Goal: Task Accomplishment & Management: Manage account settings

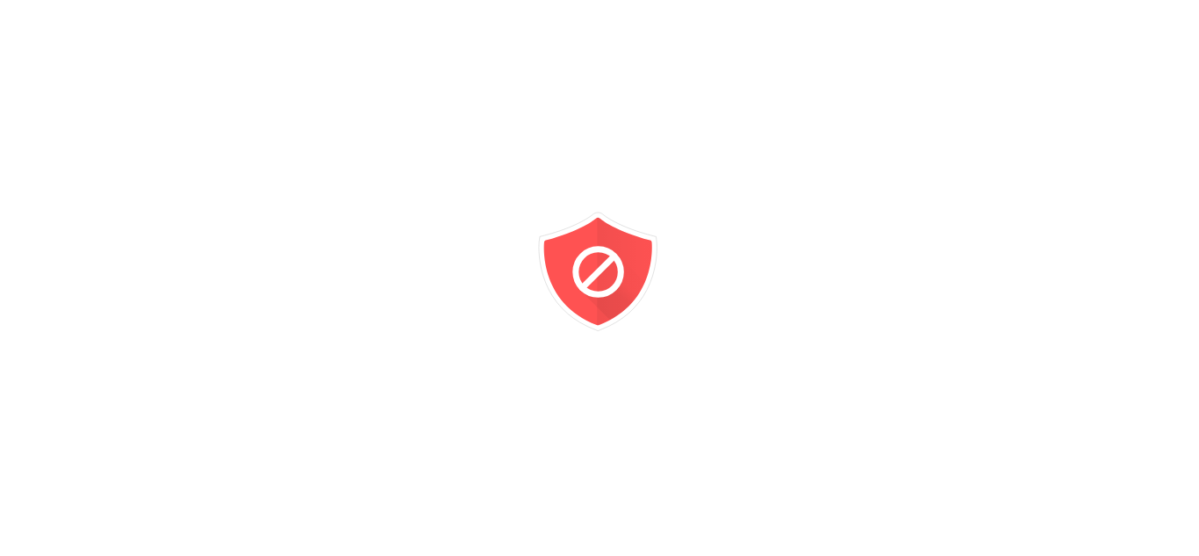
click at [63, 41] on div at bounding box center [599, 278] width 1199 height 556
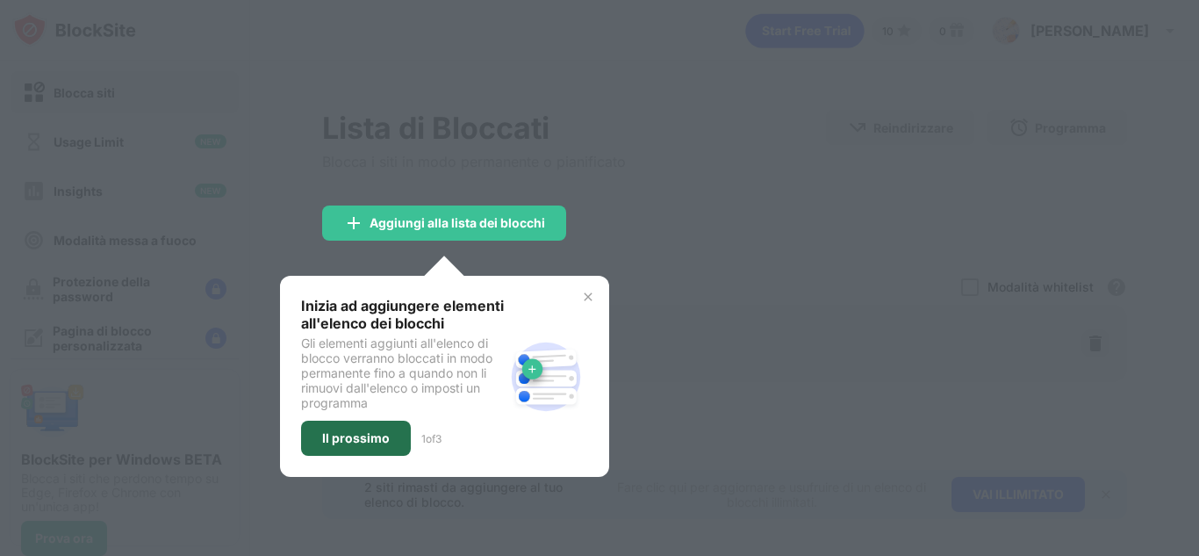
click at [405, 435] on div "Il prossimo" at bounding box center [356, 437] width 110 height 35
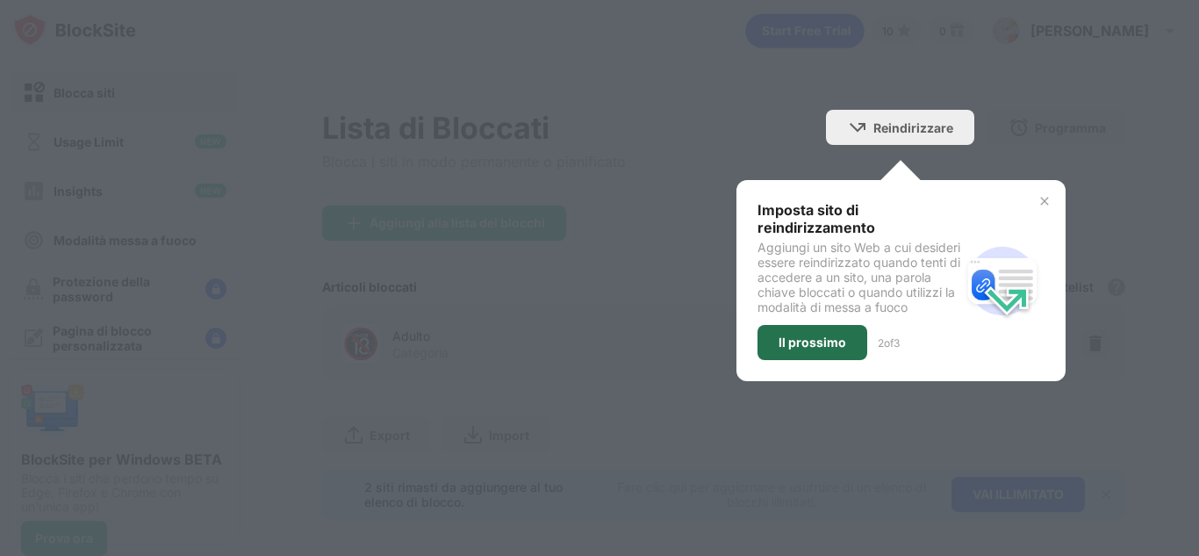
click at [805, 349] on div "Il prossimo" at bounding box center [812, 342] width 68 height 14
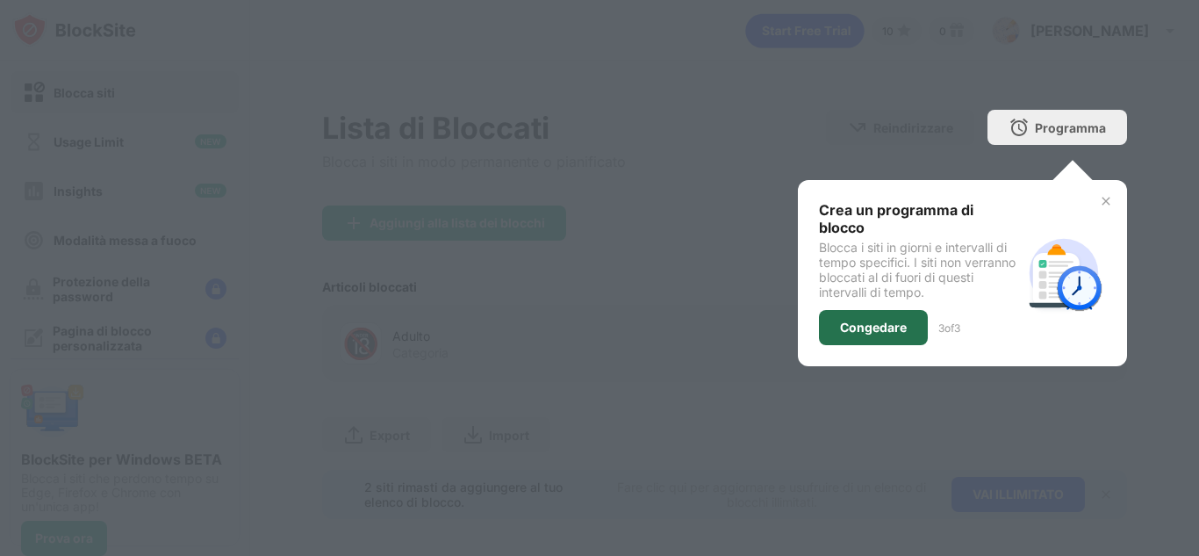
click at [871, 320] on div "Congedare" at bounding box center [873, 327] width 67 height 14
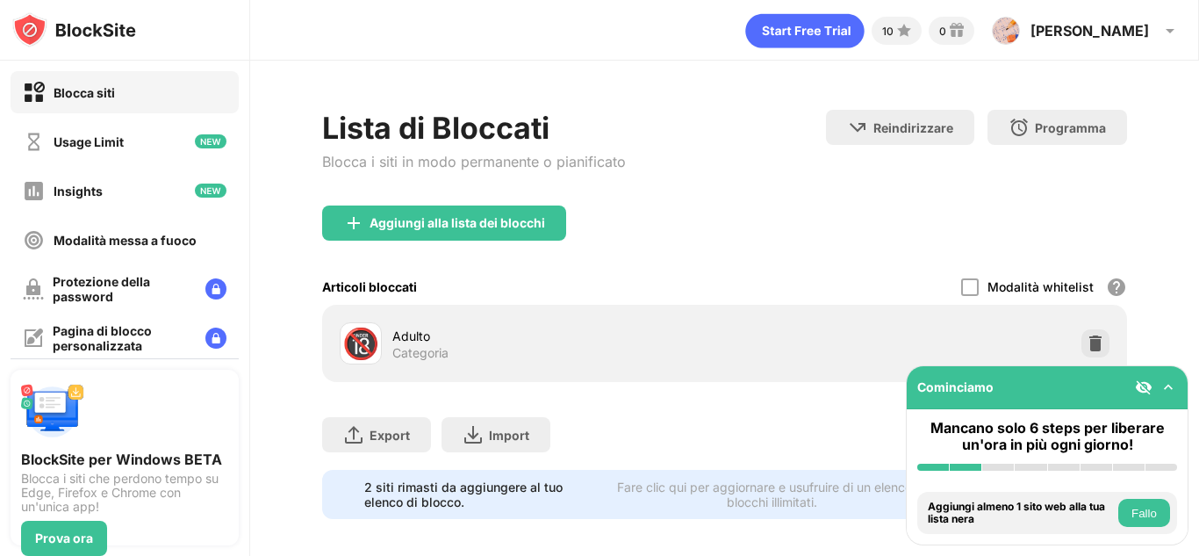
click at [1148, 387] on img at bounding box center [1144, 387] width 18 height 18
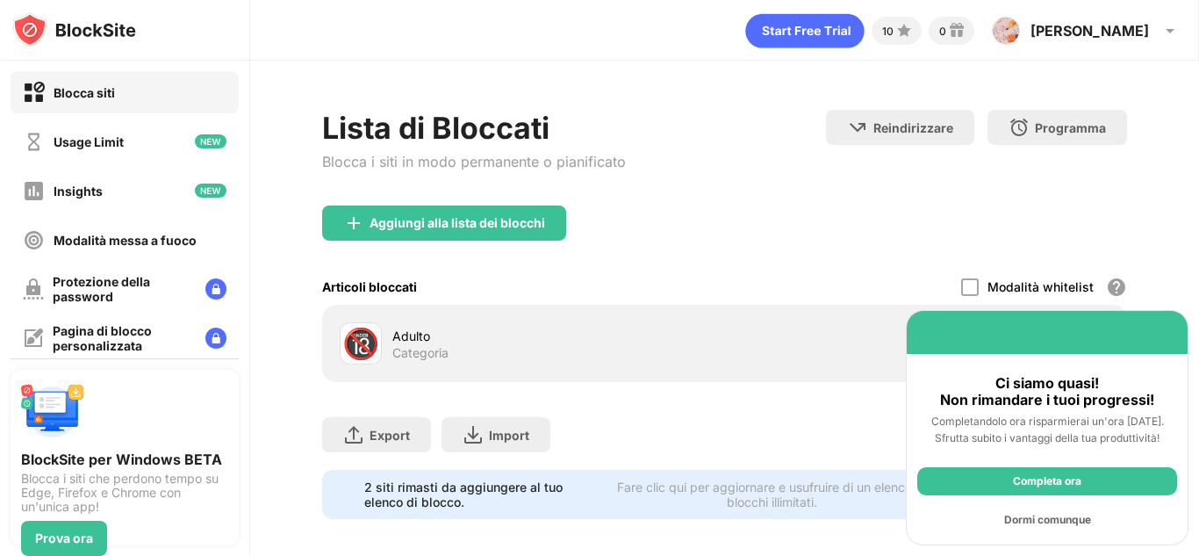
click at [1065, 516] on div "Dormi comunque" at bounding box center [1047, 519] width 260 height 28
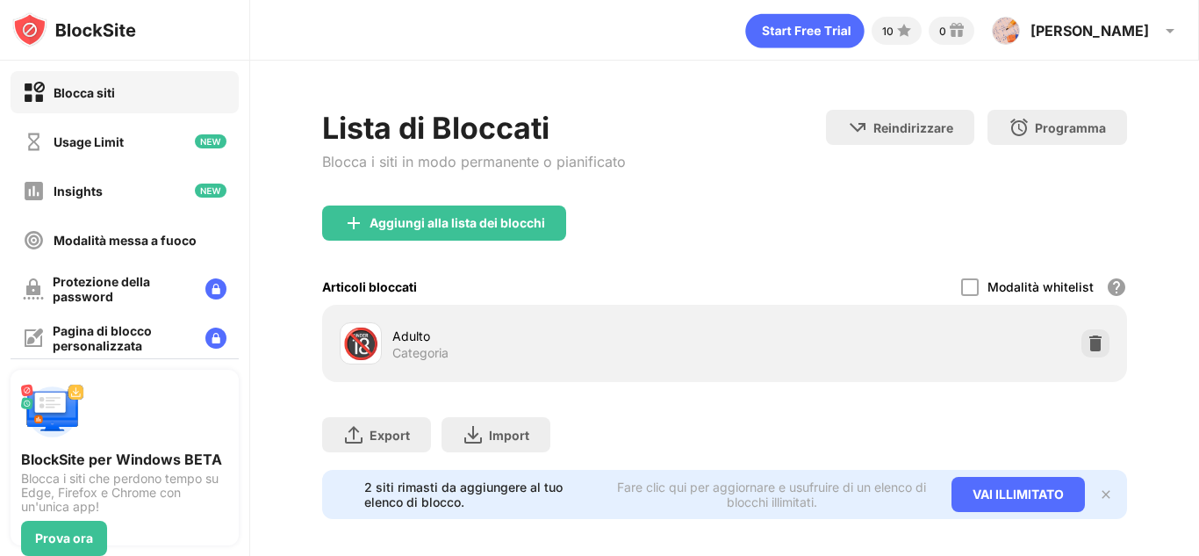
scroll to position [25, 0]
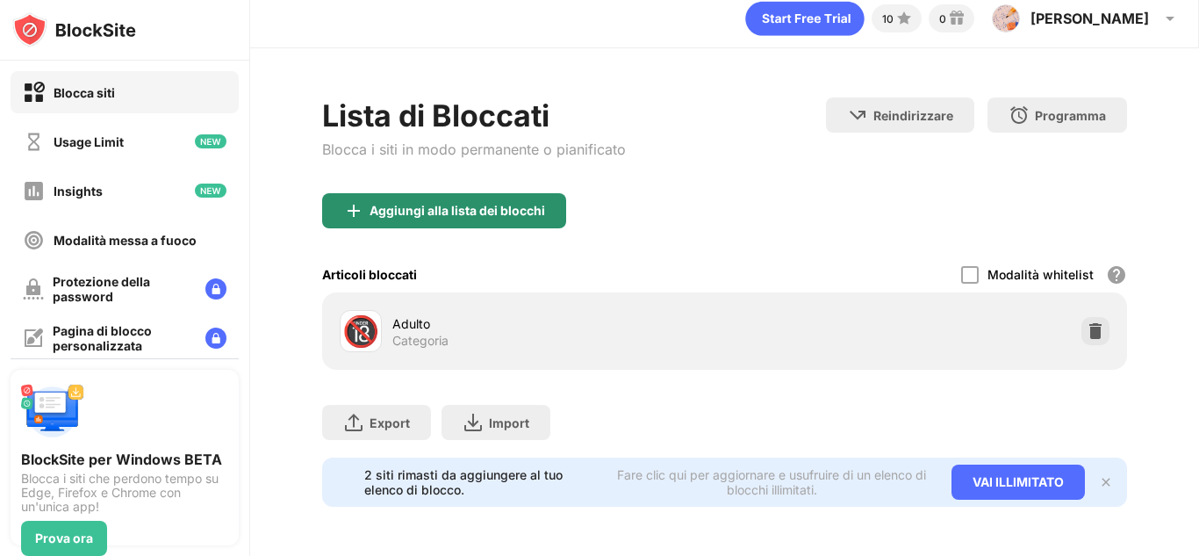
click at [493, 209] on div "Aggiungi alla lista dei blocchi" at bounding box center [444, 210] width 244 height 35
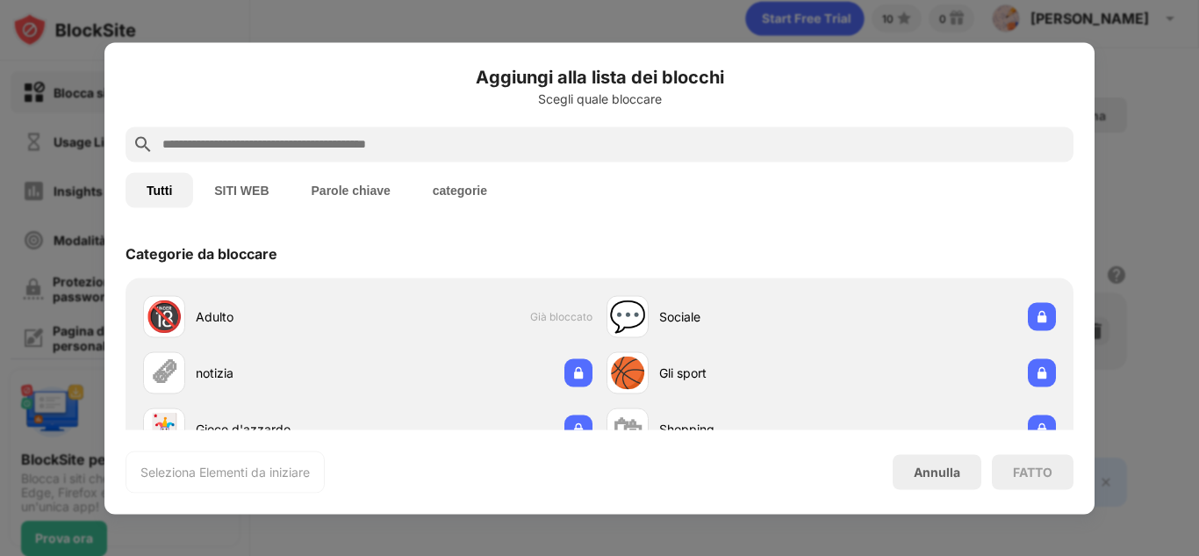
click at [270, 195] on button "SITI WEB" at bounding box center [241, 189] width 97 height 35
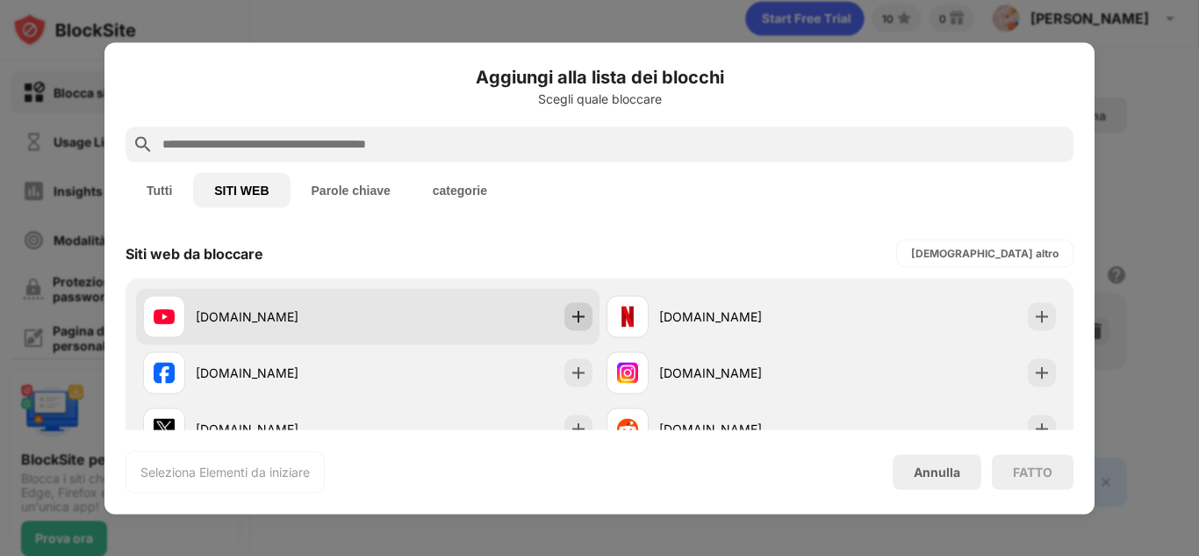
click at [573, 314] on img at bounding box center [579, 316] width 18 height 18
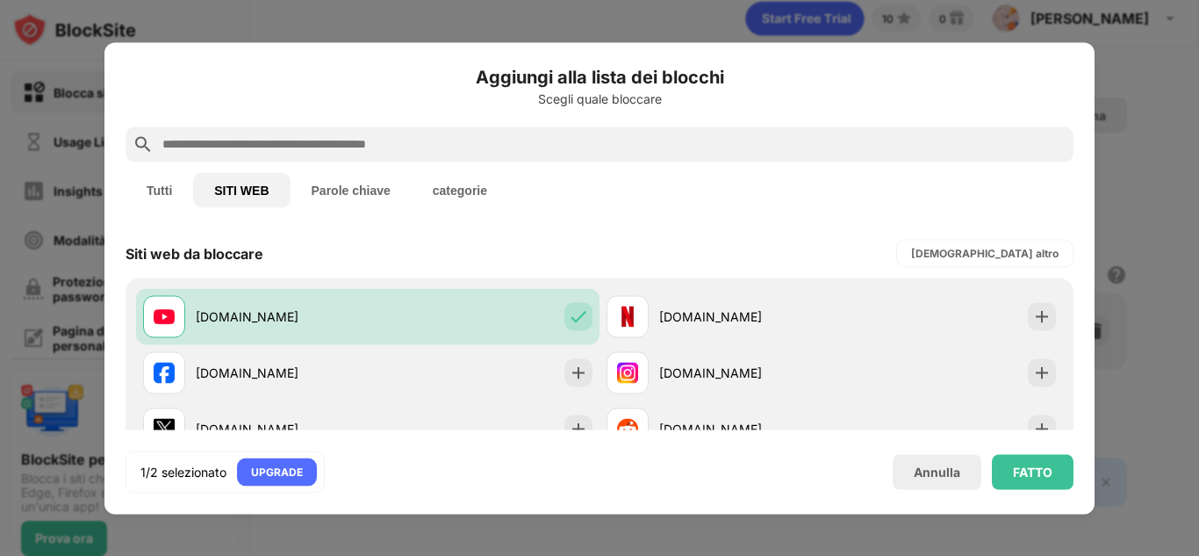
click at [451, 183] on button "categorie" at bounding box center [460, 189] width 97 height 35
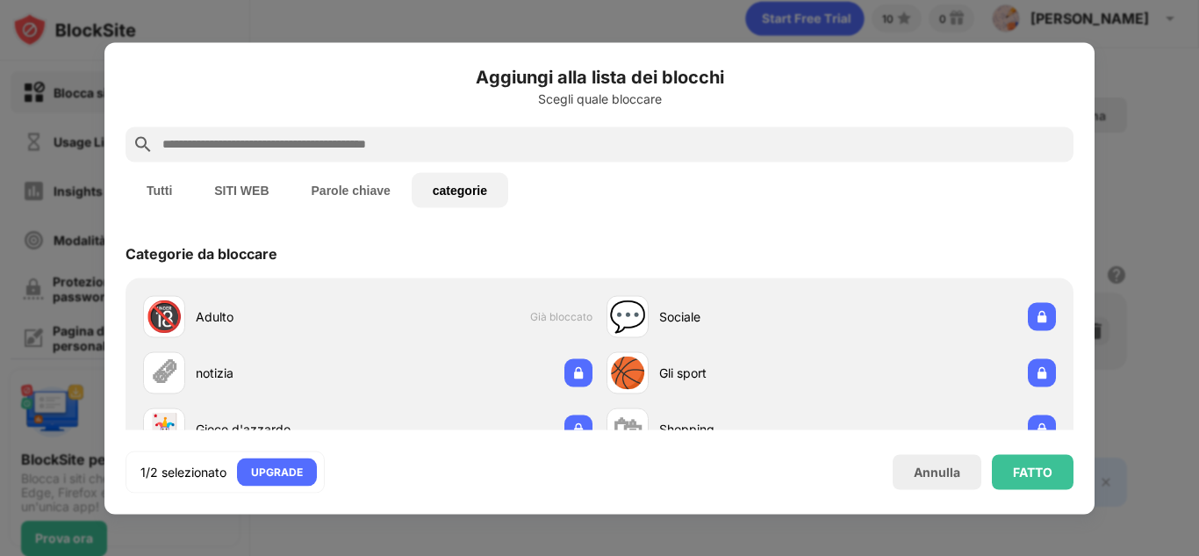
click at [262, 186] on button "SITI WEB" at bounding box center [241, 189] width 97 height 35
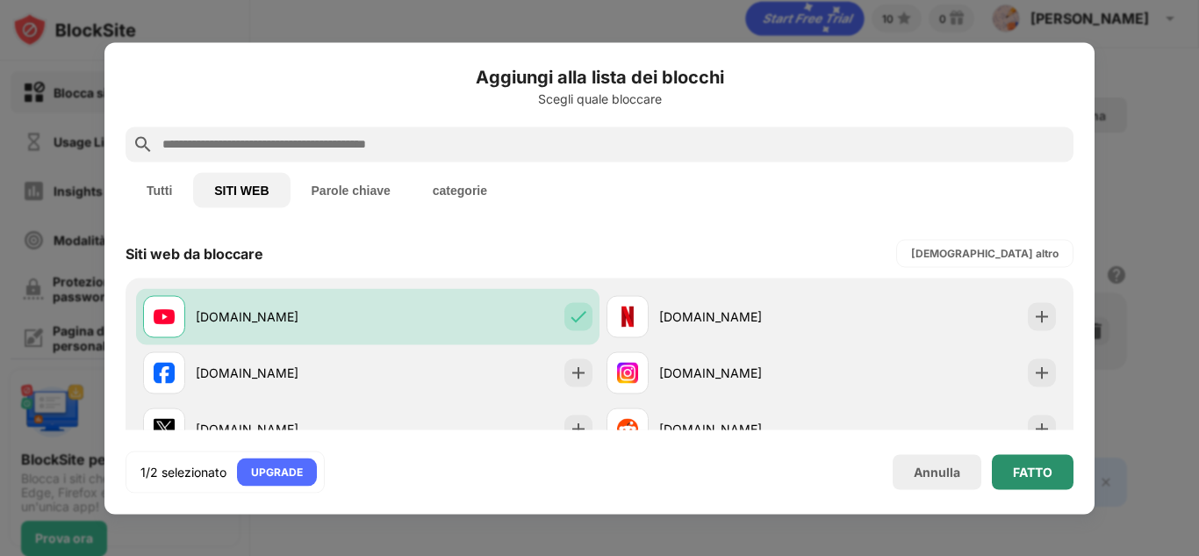
click at [1028, 466] on div "FATTO" at bounding box center [1032, 471] width 39 height 14
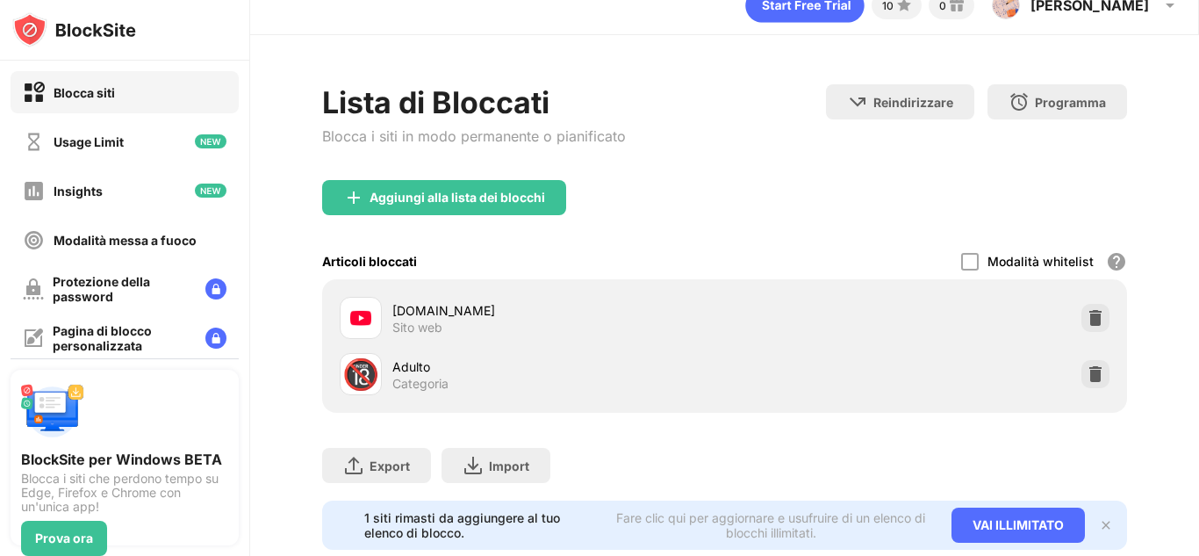
scroll to position [82, 0]
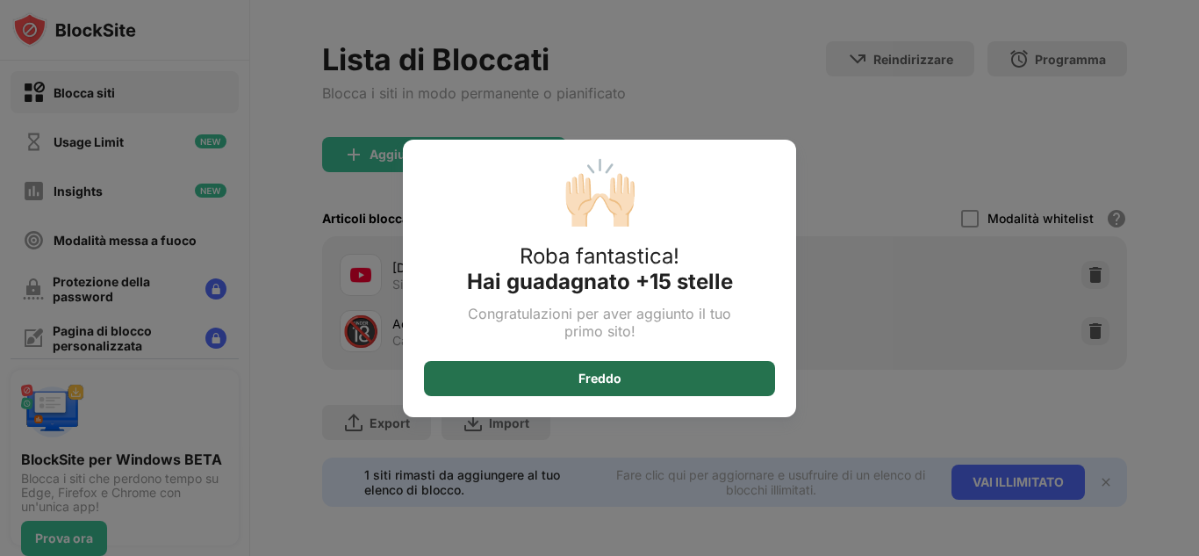
click at [743, 369] on div "Freddo" at bounding box center [599, 378] width 351 height 35
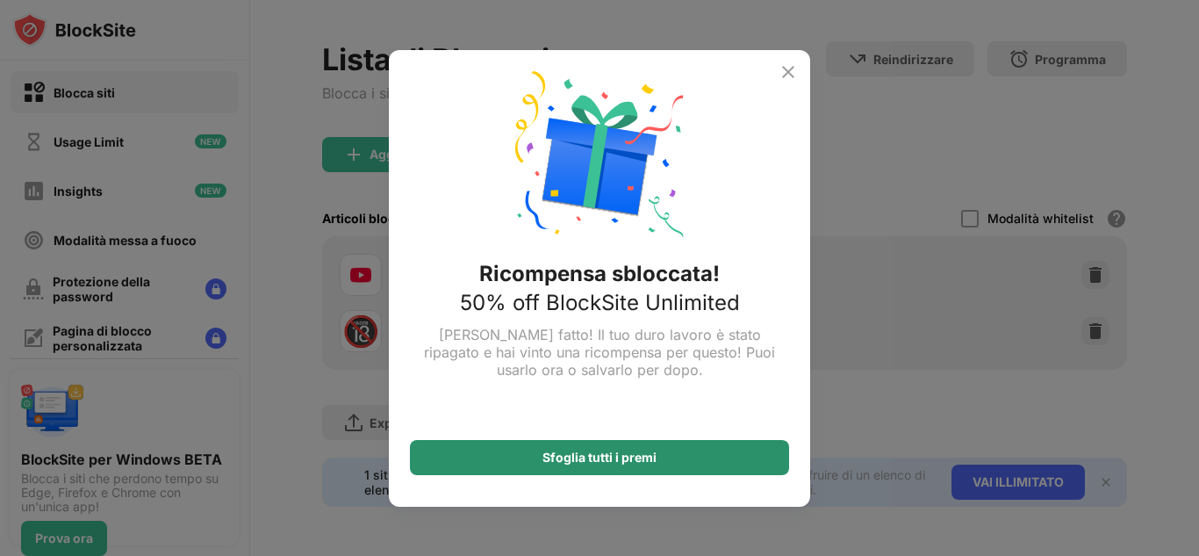
click at [728, 454] on div "Sfoglia tutti i premi" at bounding box center [599, 457] width 379 height 35
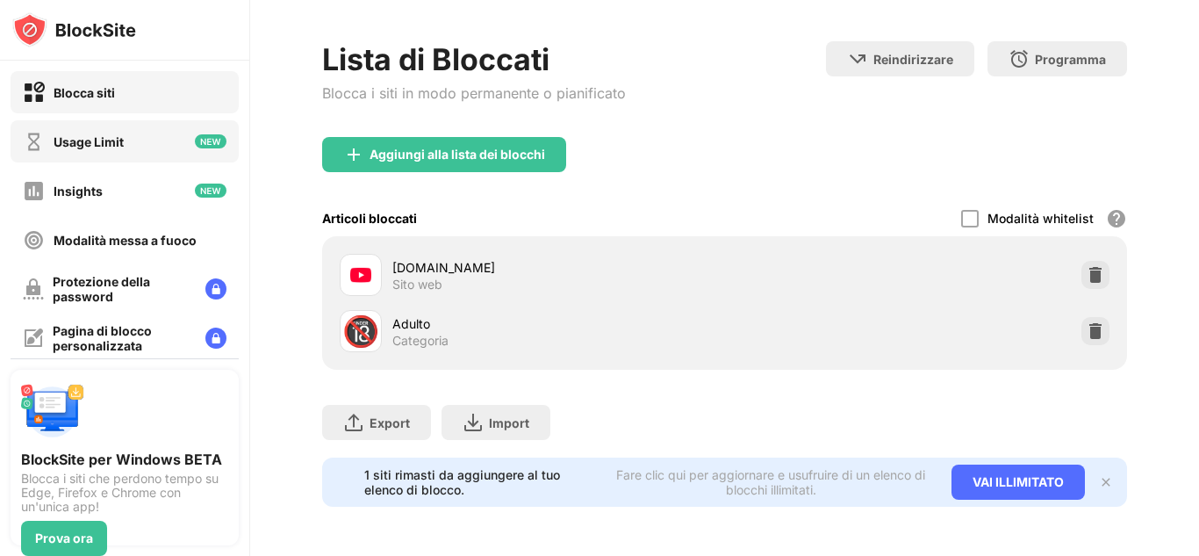
click at [111, 140] on div "Usage Limit" at bounding box center [89, 141] width 70 height 15
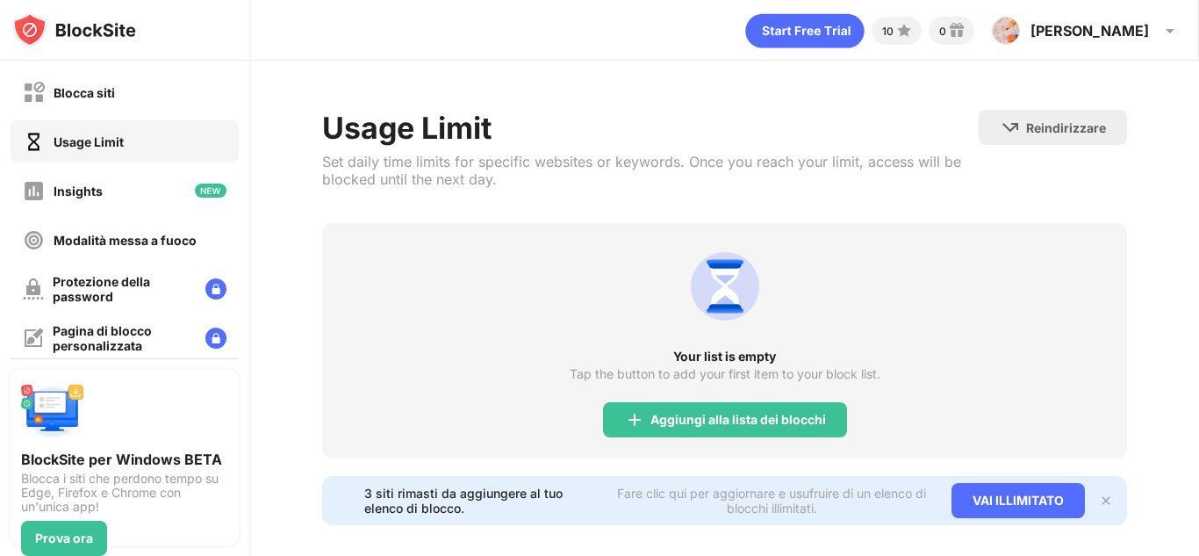
click at [864, 23] on icon "animation" at bounding box center [804, 31] width 118 height 34
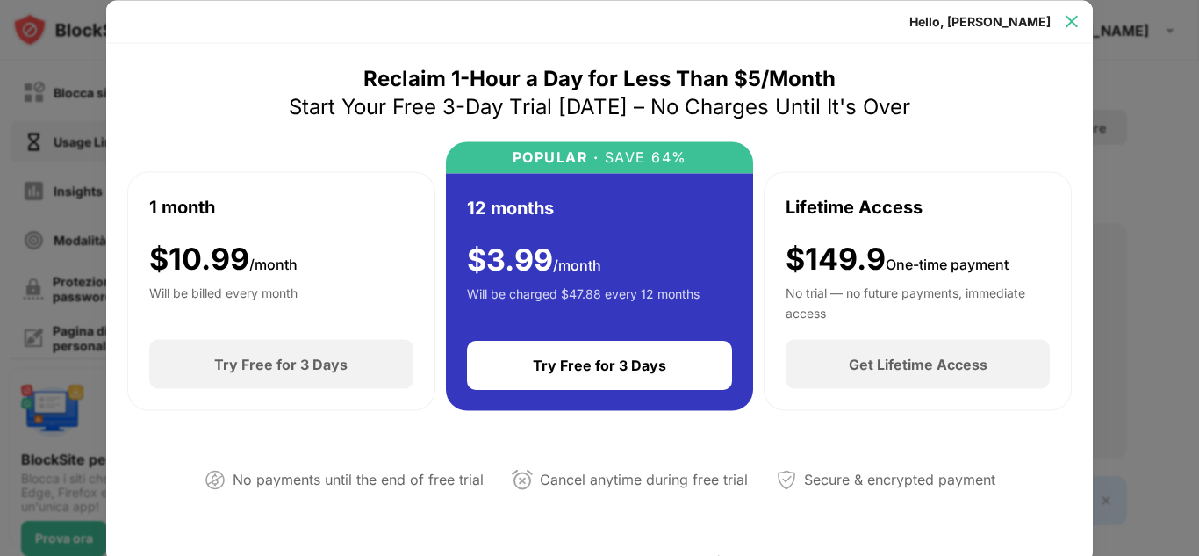
click at [1061, 21] on div at bounding box center [1071, 21] width 28 height 28
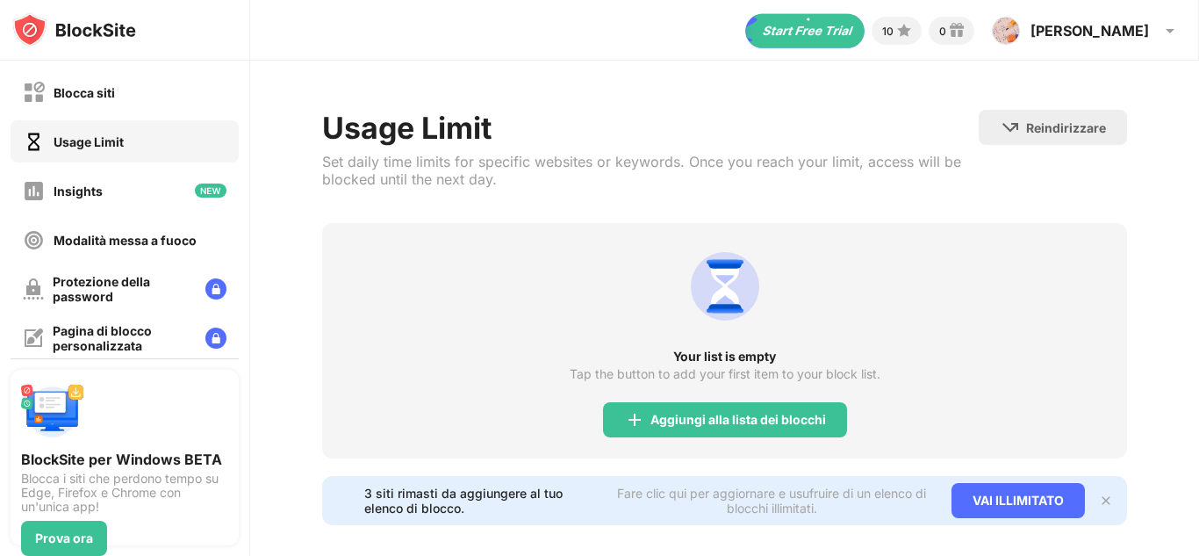
scroll to position [32, 0]
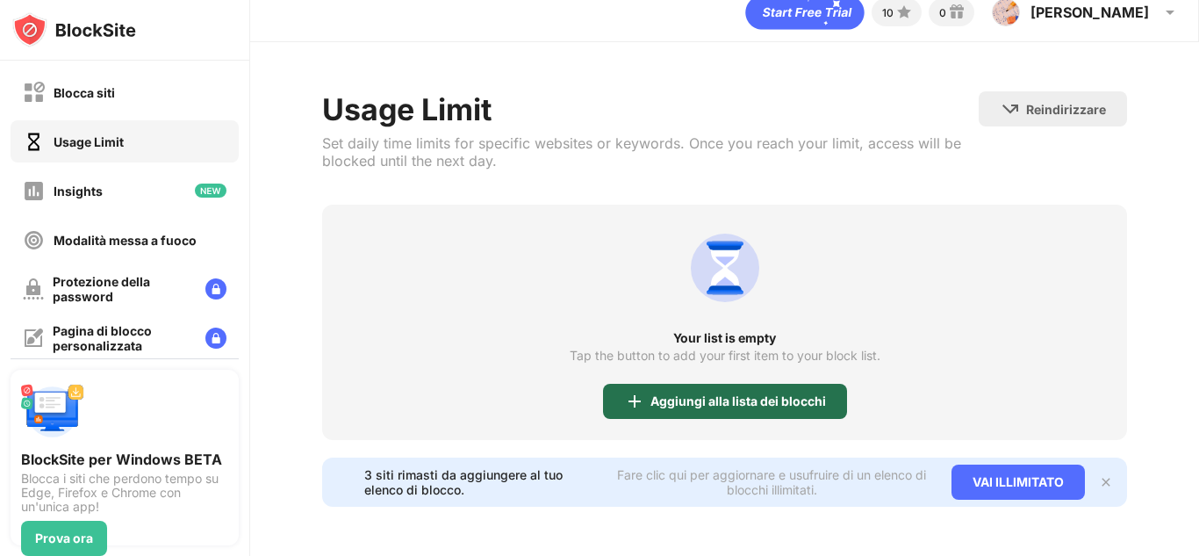
click at [681, 384] on div "Aggiungi alla lista dei blocchi" at bounding box center [725, 401] width 244 height 35
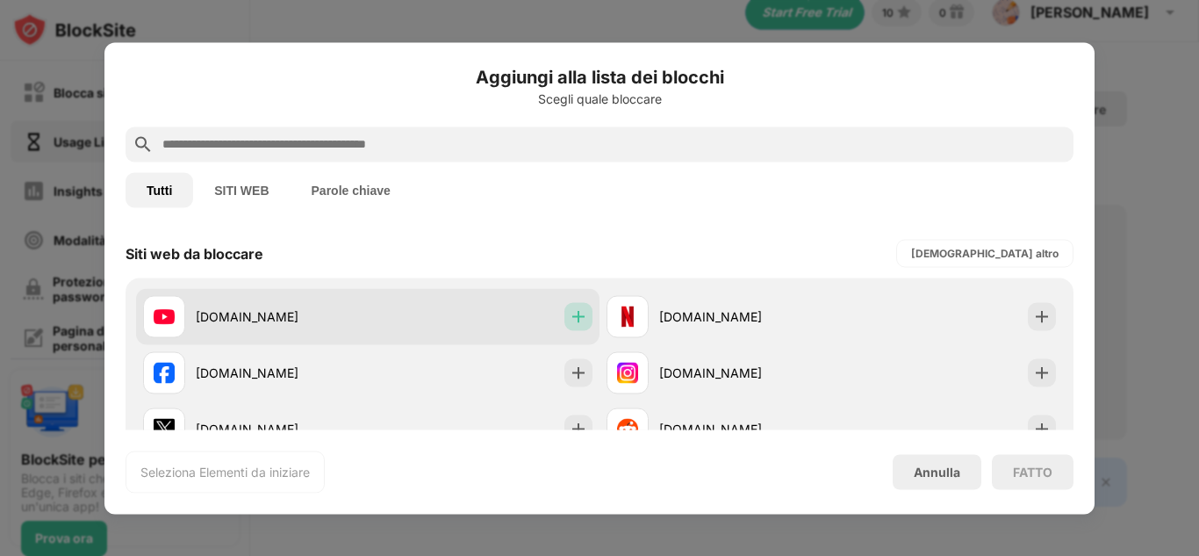
click at [576, 313] on img at bounding box center [579, 316] width 18 height 18
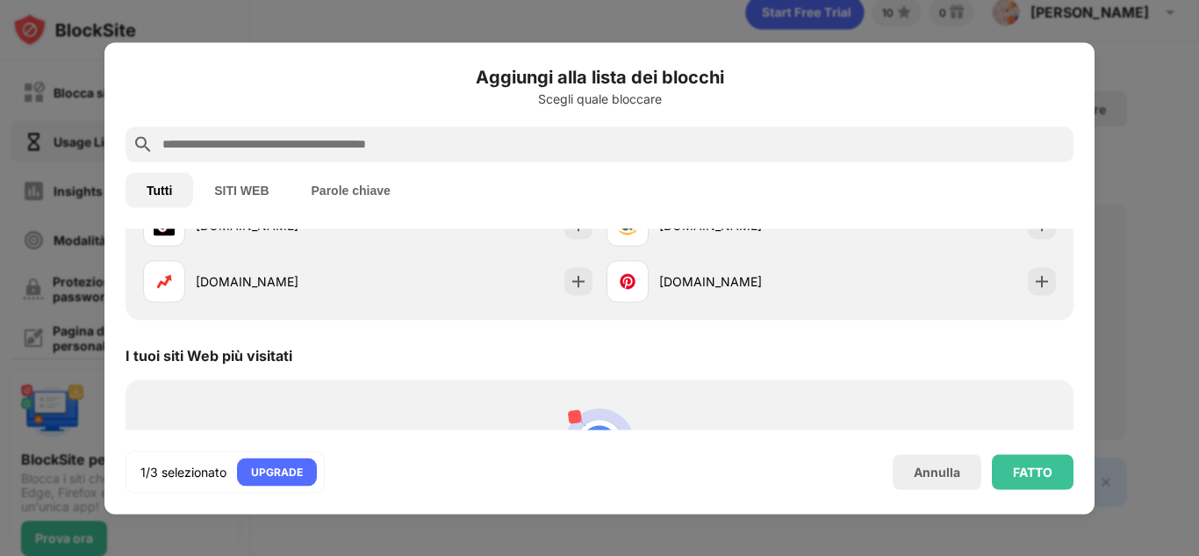
scroll to position [263, 0]
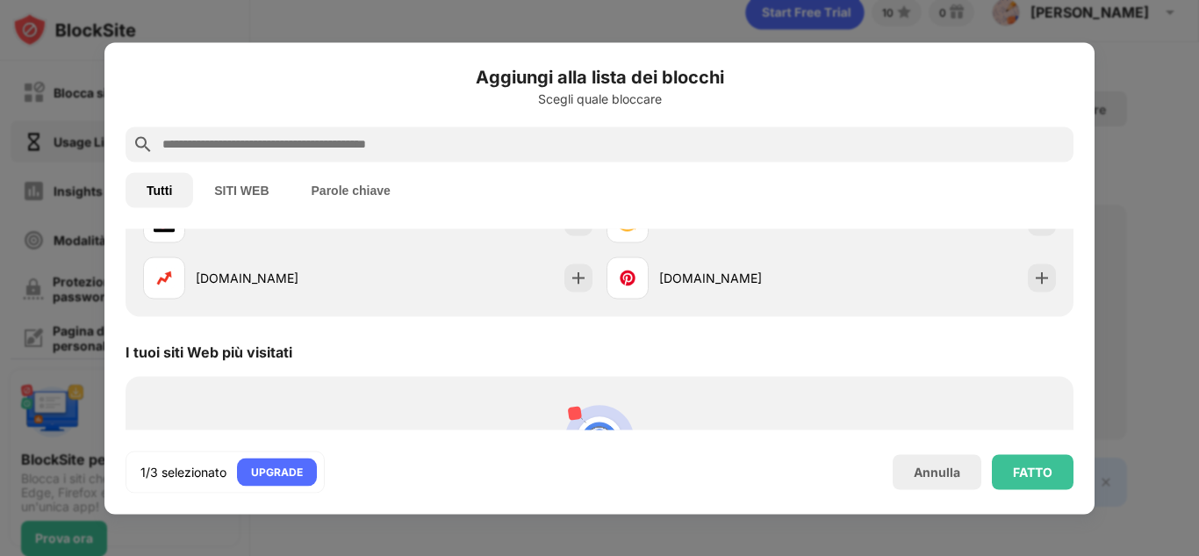
click at [222, 198] on button "SITI WEB" at bounding box center [241, 189] width 97 height 35
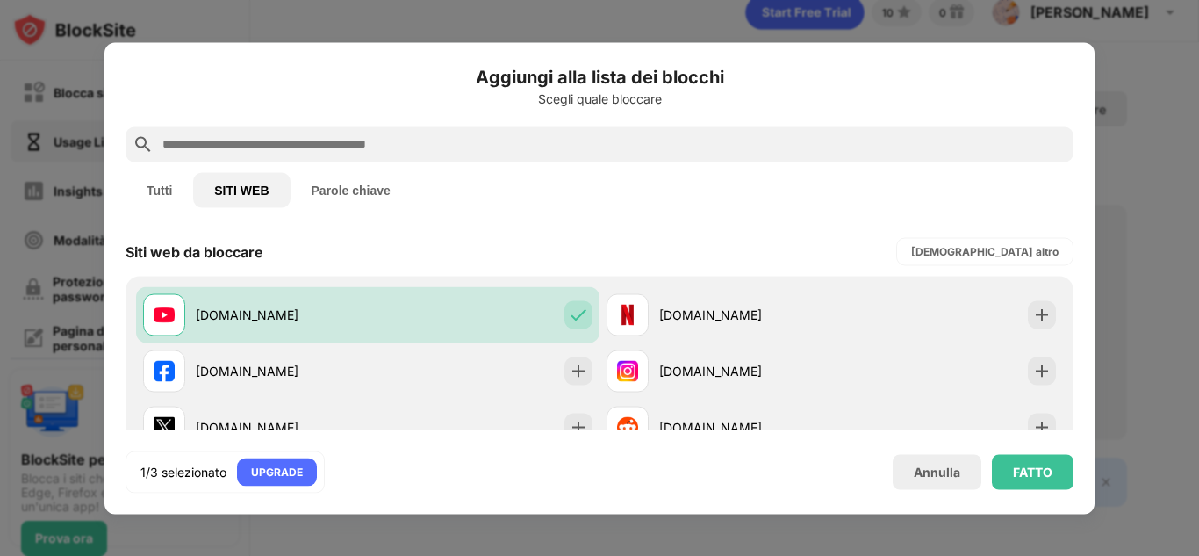
scroll to position [0, 0]
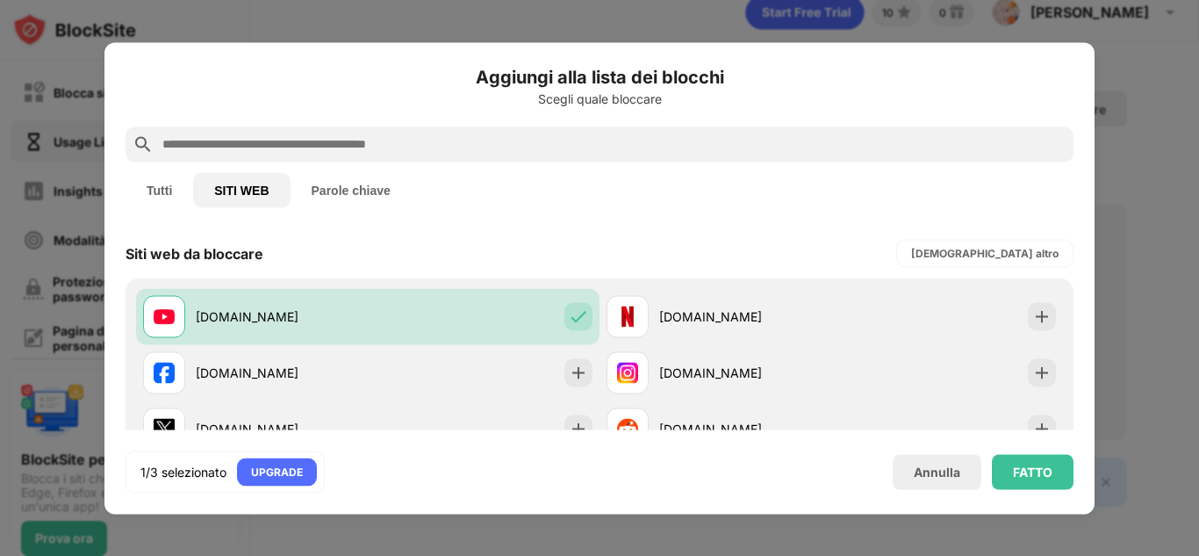
click at [362, 183] on button "Parole chiave" at bounding box center [350, 189] width 121 height 35
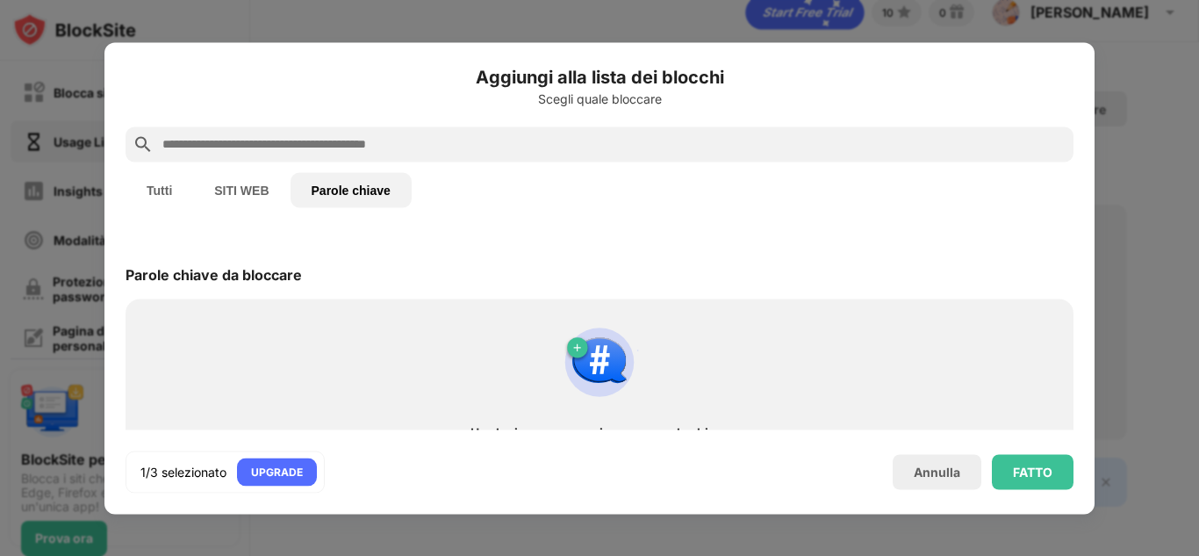
scroll to position [48, 0]
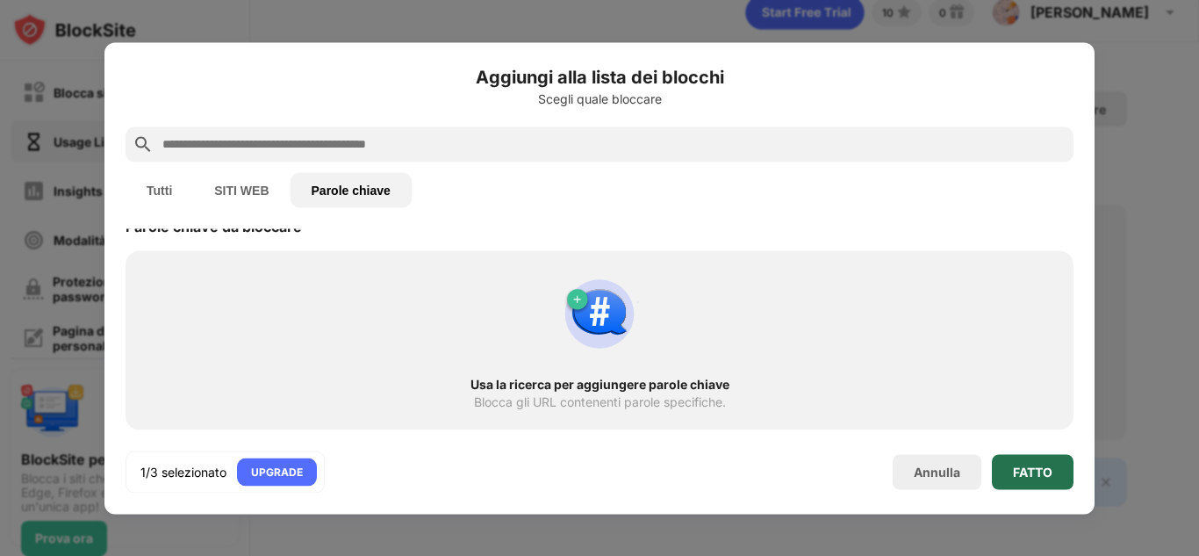
click at [1049, 480] on div "FATTO" at bounding box center [1033, 471] width 82 height 35
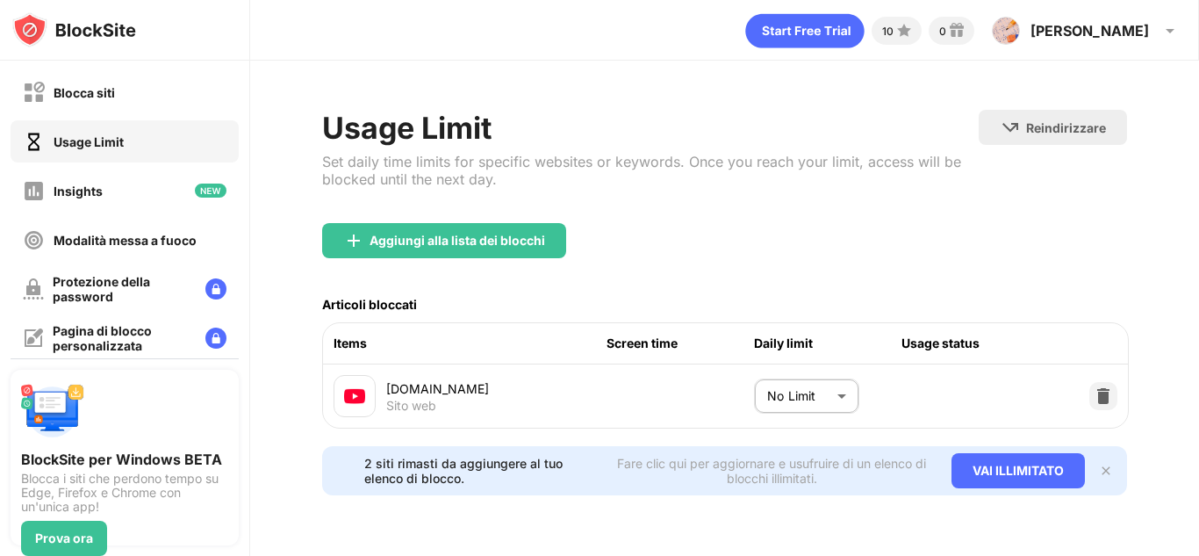
scroll to position [9, 0]
click at [810, 375] on body "Blocca siti Usage Limit Insights Modalità messa a fuoco Protezione della passwo…" at bounding box center [599, 278] width 1199 height 556
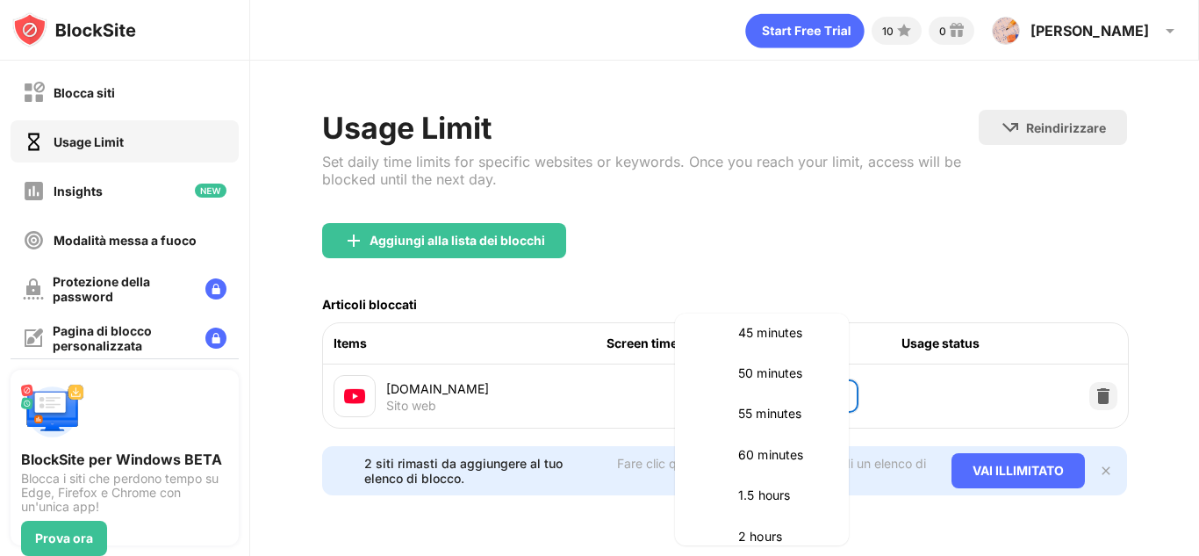
scroll to position [0, 0]
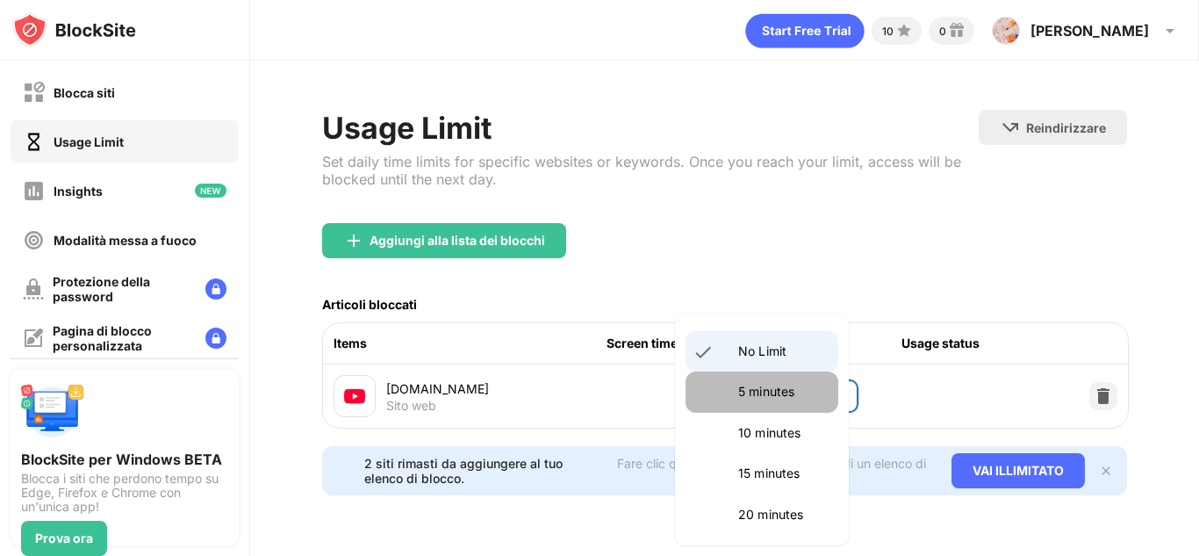
drag, startPoint x: 775, startPoint y: 387, endPoint x: 766, endPoint y: 396, distance: 12.4
click at [766, 396] on p "5 minutes" at bounding box center [783, 391] width 90 height 19
type input "*"
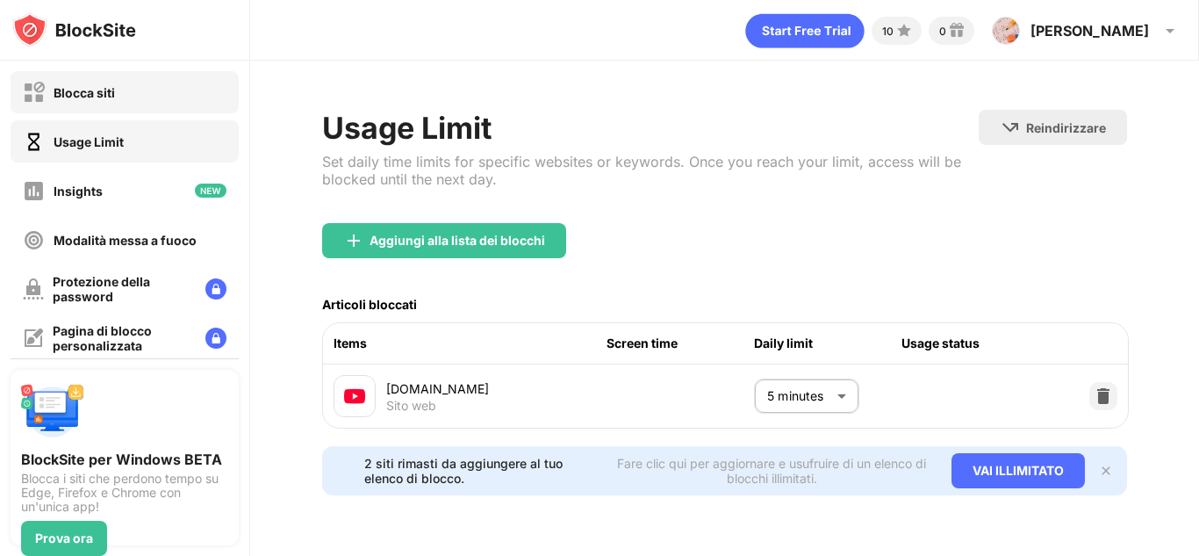
click at [57, 93] on div "Blocca siti" at bounding box center [84, 92] width 61 height 15
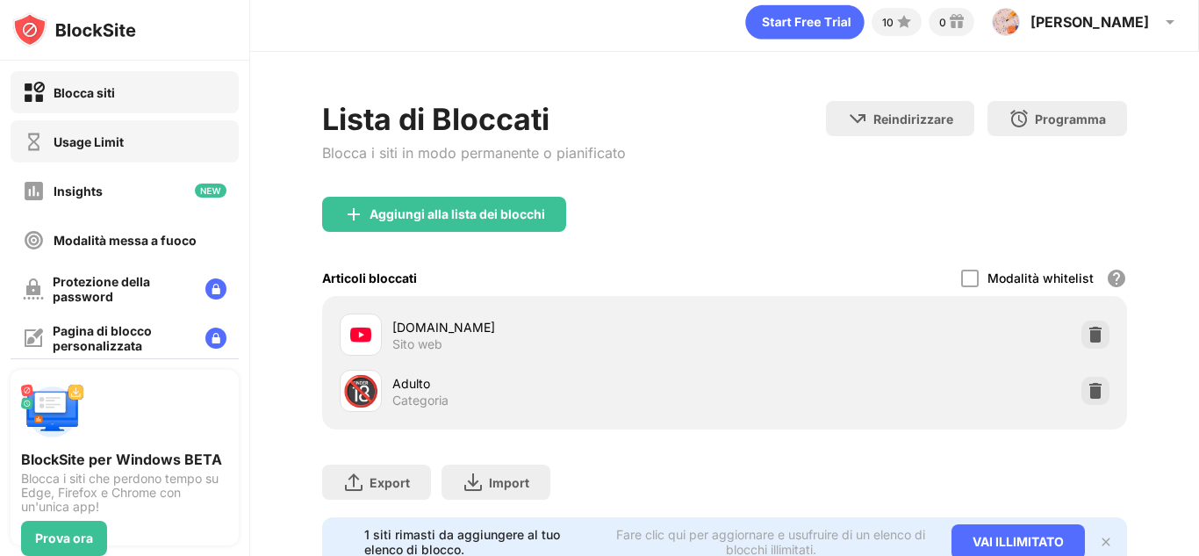
click at [72, 136] on div "Usage Limit" at bounding box center [73, 142] width 101 height 22
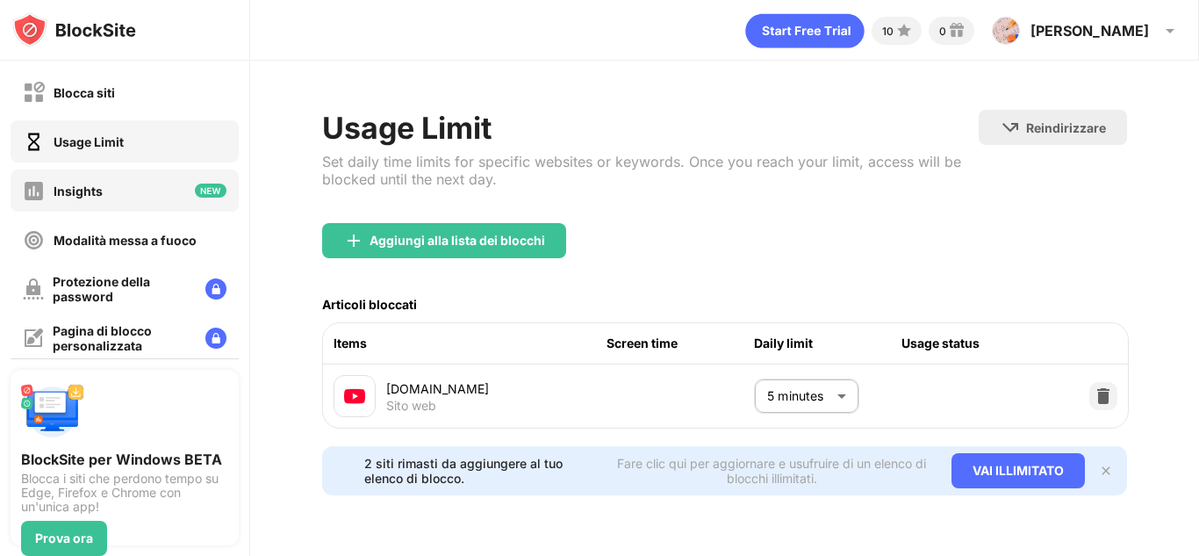
click at [192, 206] on div "Insights" at bounding box center [125, 190] width 228 height 42
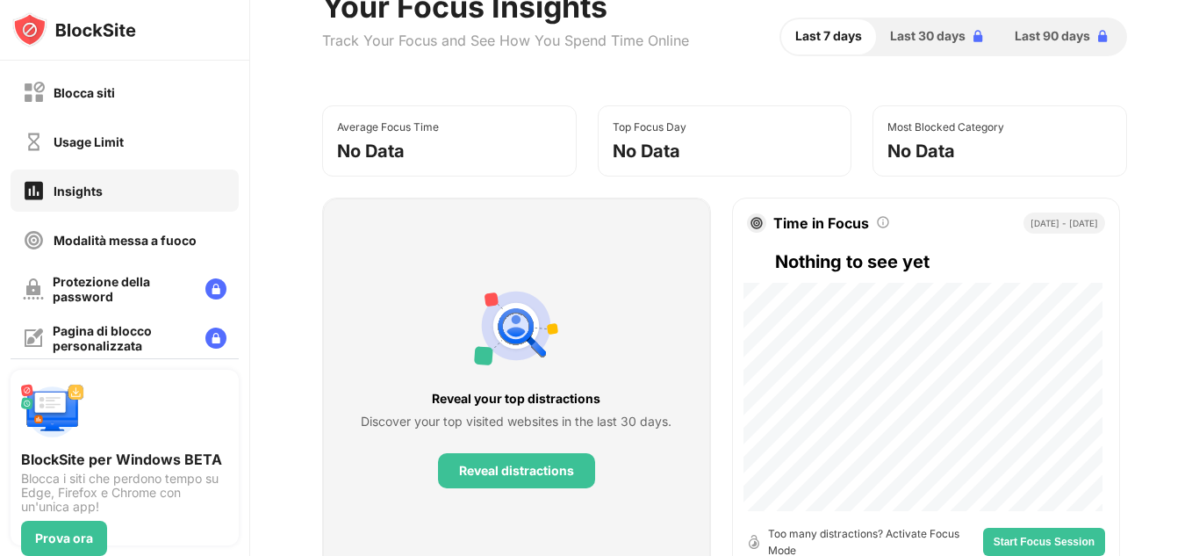
scroll to position [176, 0]
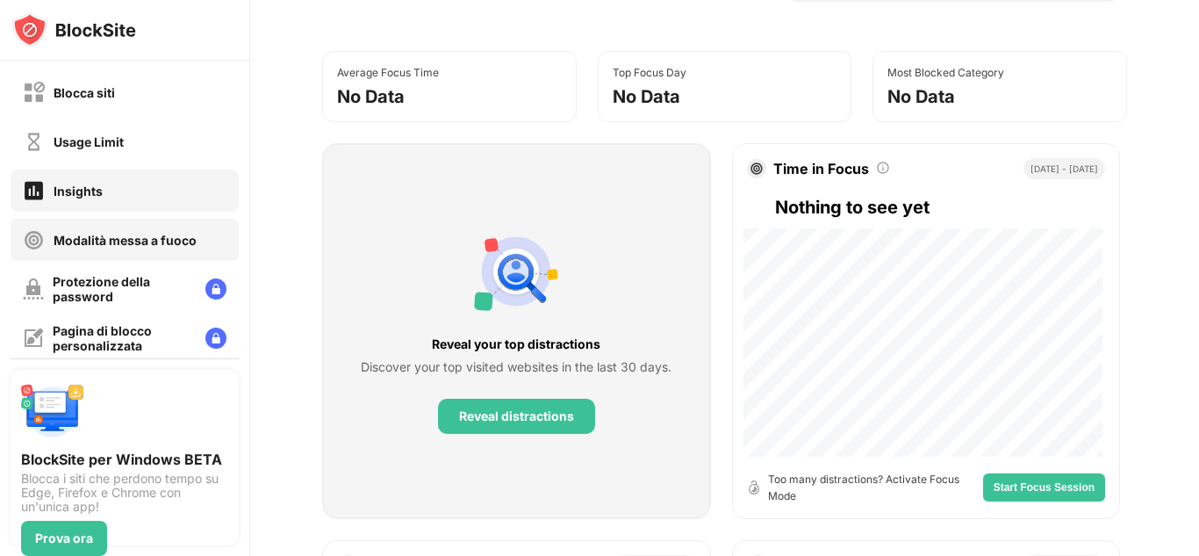
click at [146, 233] on div "Modalità messa a fuoco" at bounding box center [125, 240] width 143 height 15
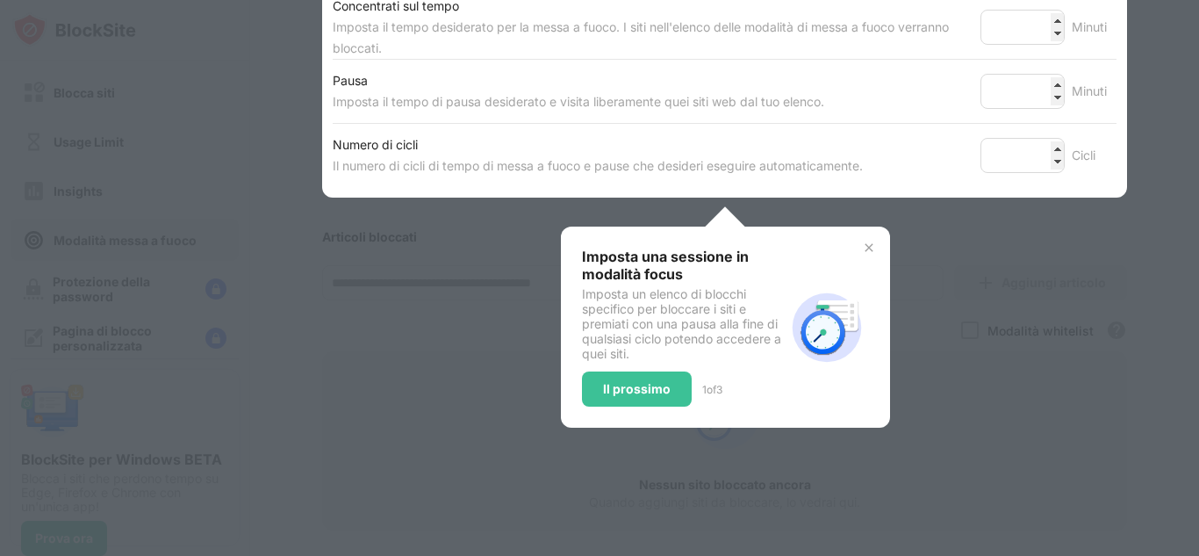
scroll to position [351, 0]
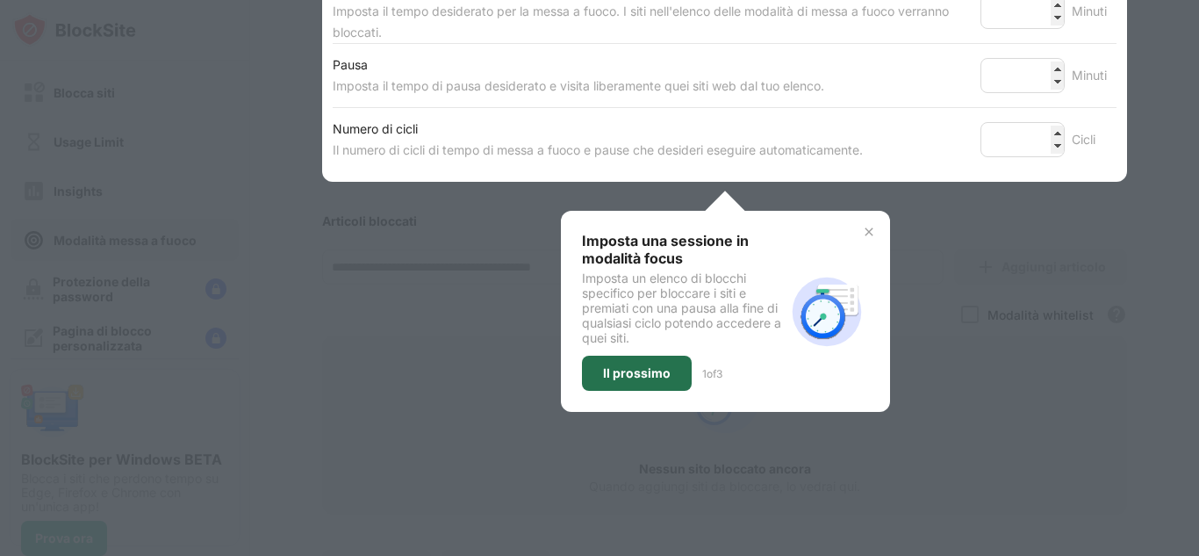
click at [662, 366] on div "Il prossimo" at bounding box center [637, 372] width 110 height 35
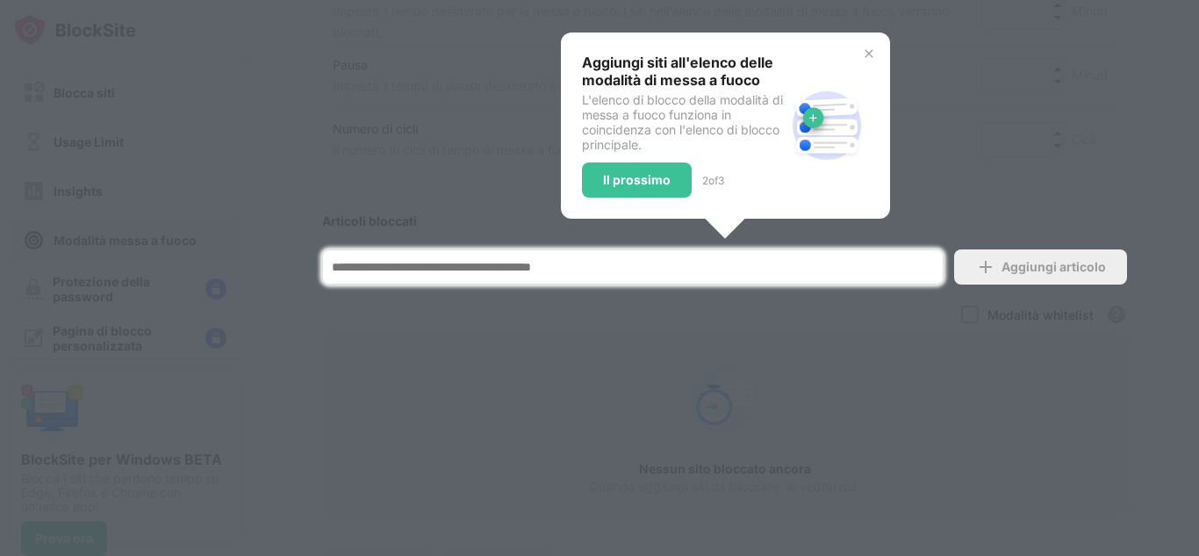
scroll to position [460, 0]
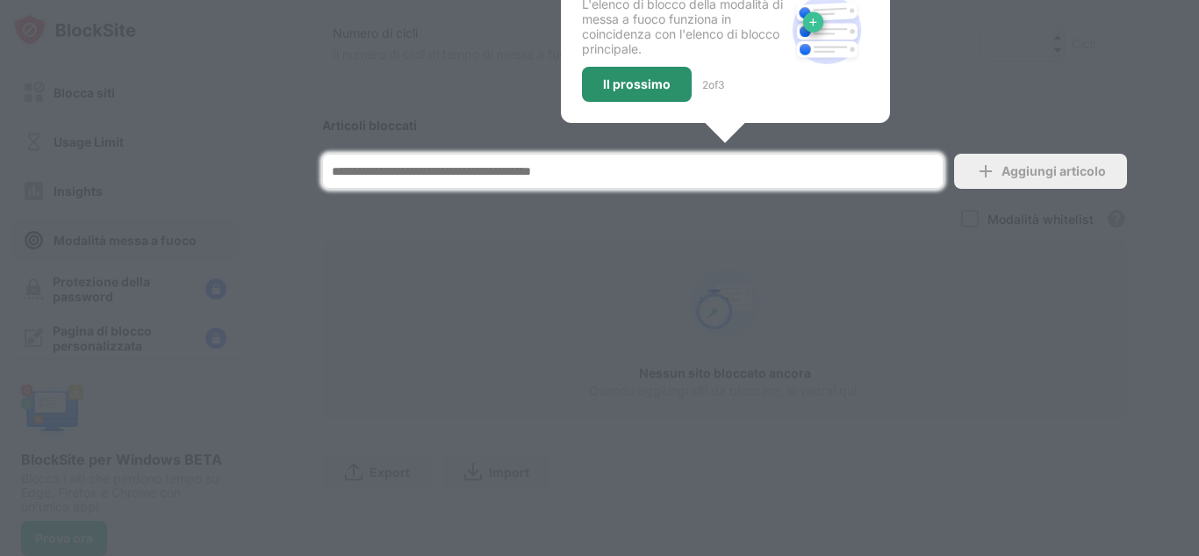
click at [584, 67] on div "Il prossimo" at bounding box center [637, 84] width 110 height 35
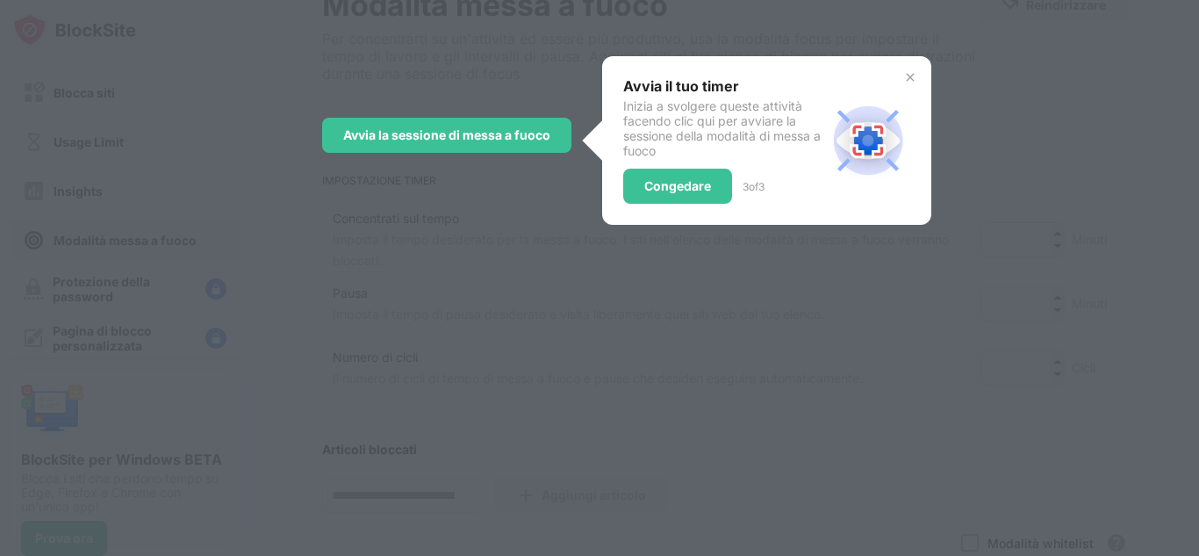
scroll to position [18, 0]
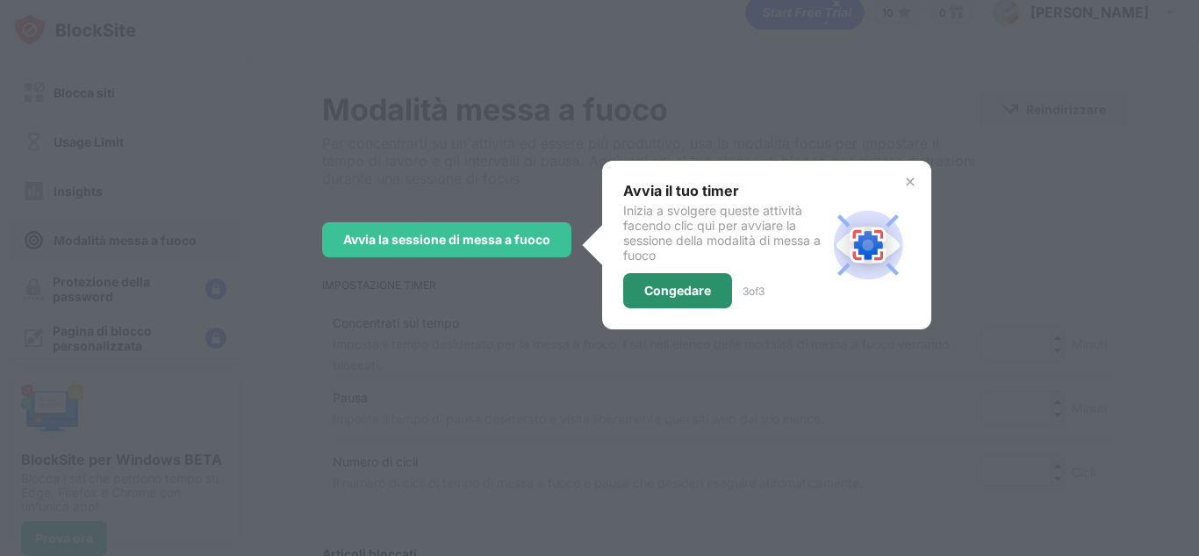
click at [701, 290] on div "Congedare" at bounding box center [677, 290] width 67 height 14
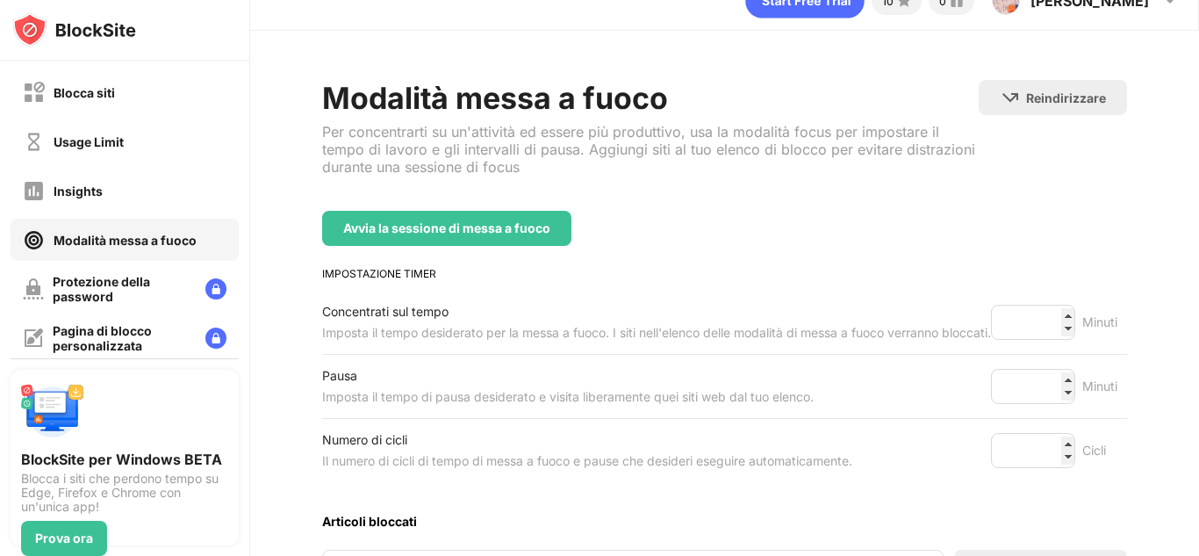
scroll to position [0, 0]
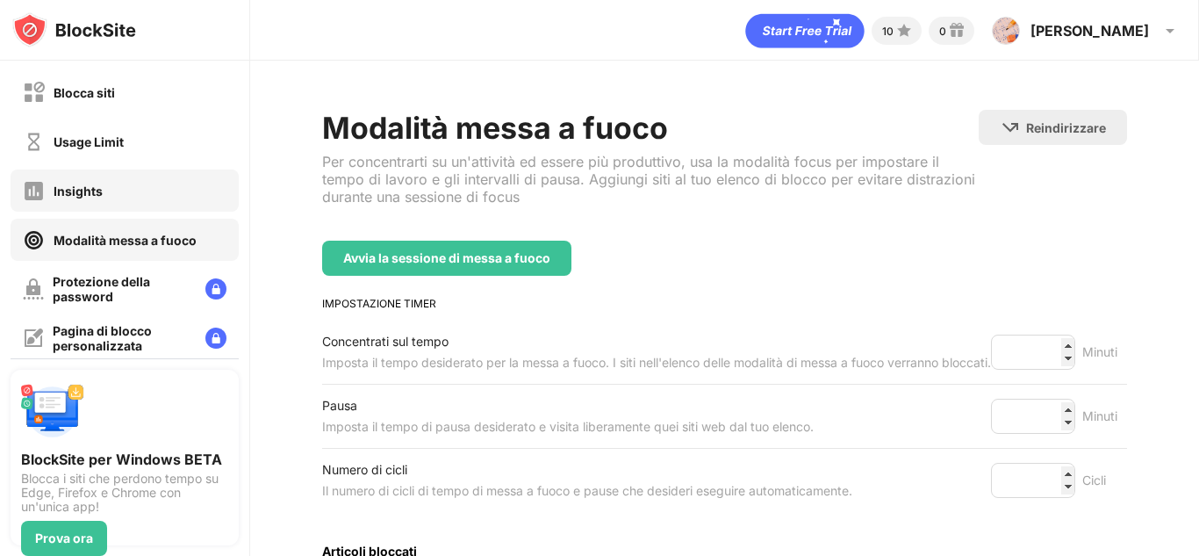
click at [107, 183] on div "Insights" at bounding box center [125, 190] width 228 height 42
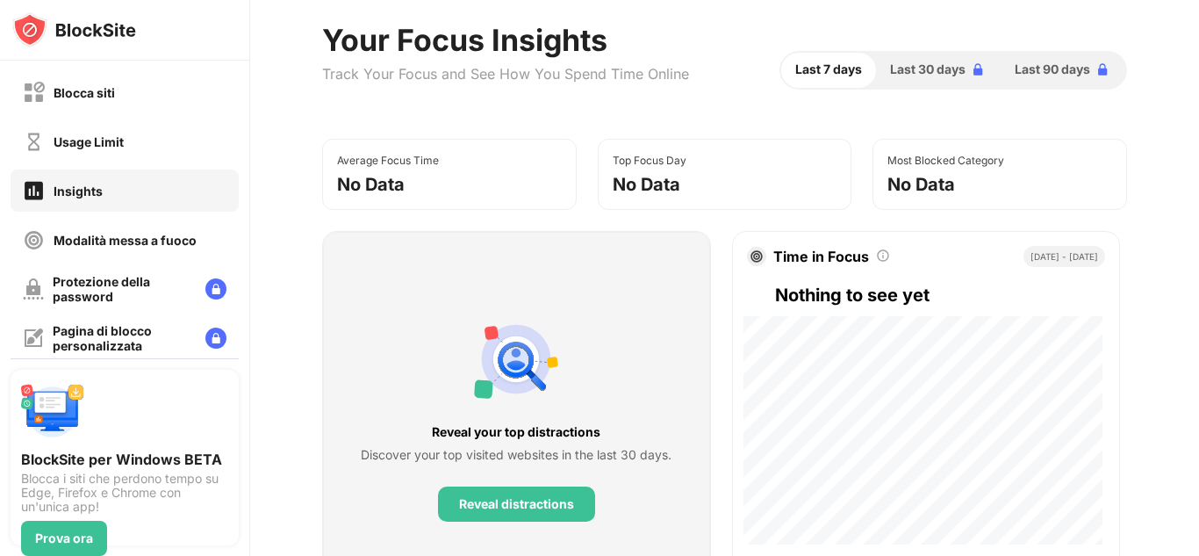
scroll to position [176, 0]
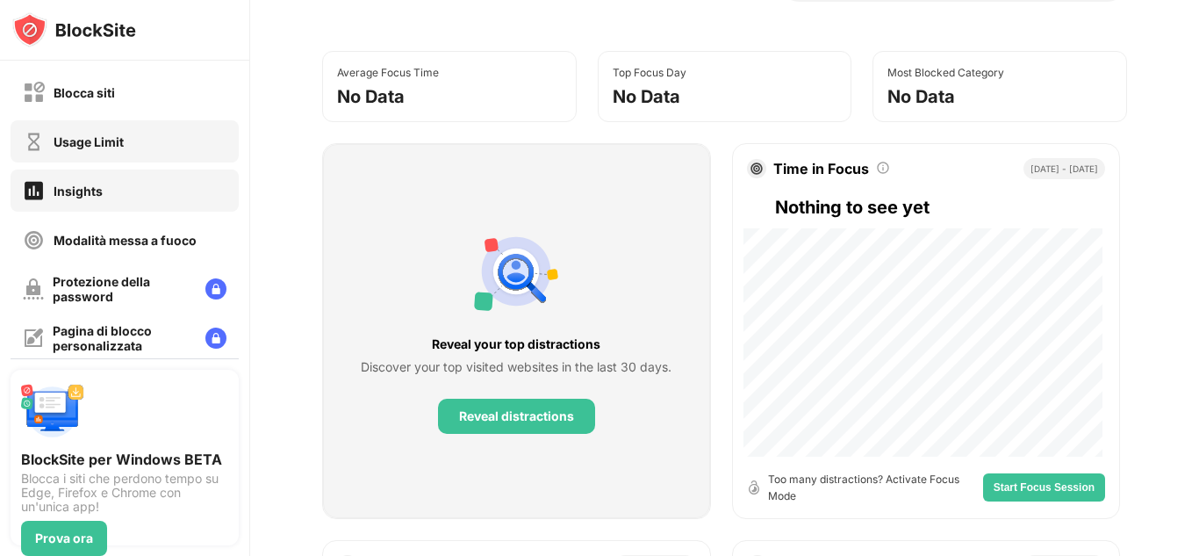
click at [98, 137] on div "Usage Limit" at bounding box center [89, 141] width 70 height 15
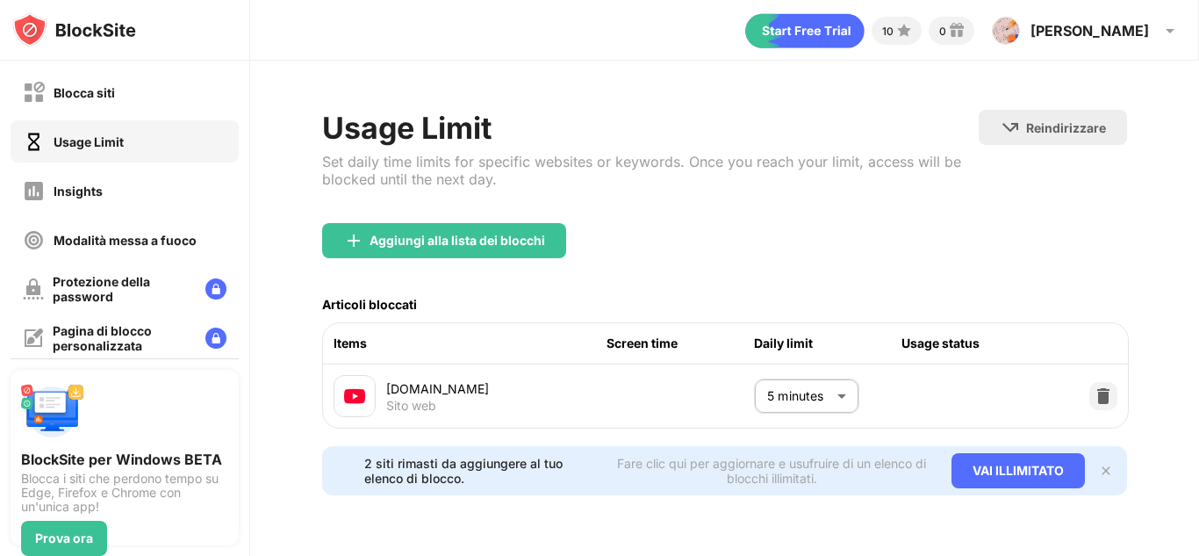
scroll to position [9, 0]
click at [161, 88] on div "Blocca siti" at bounding box center [125, 92] width 228 height 42
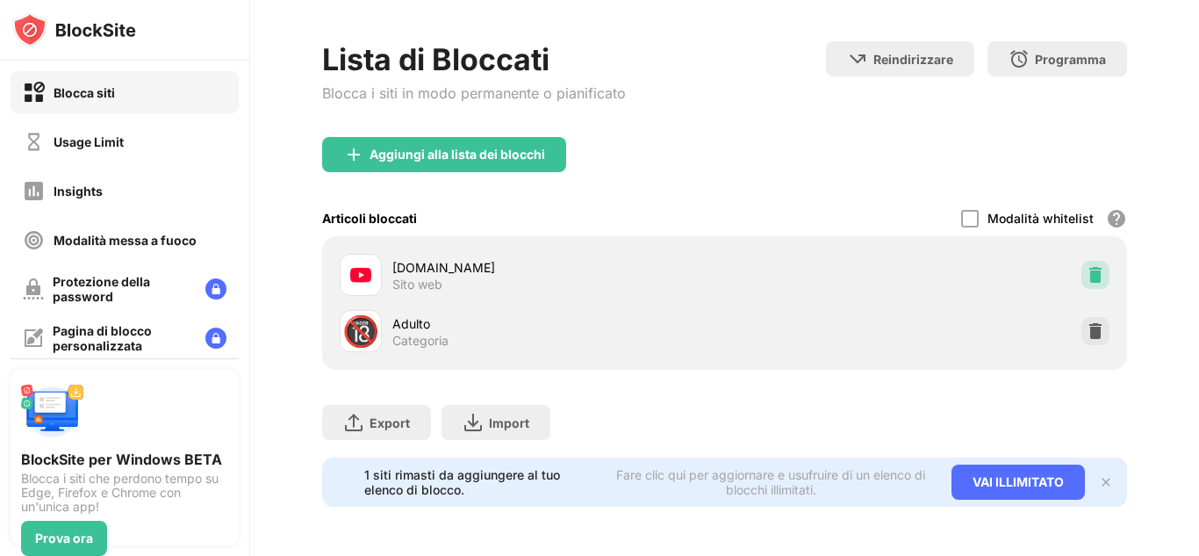
click at [1086, 267] on img at bounding box center [1095, 275] width 18 height 18
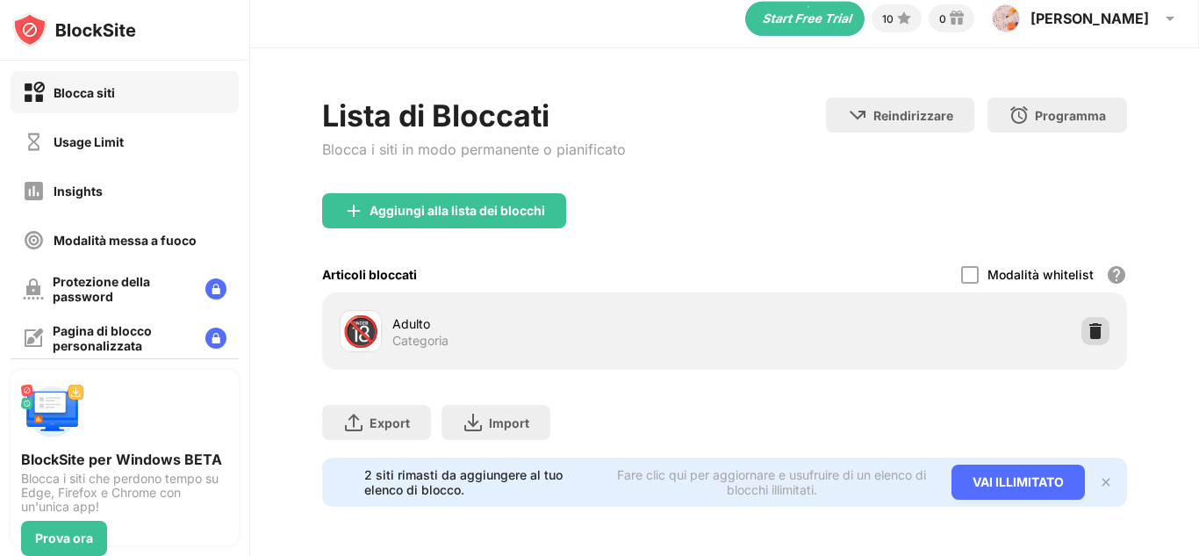
click at [1086, 322] on img at bounding box center [1095, 331] width 18 height 18
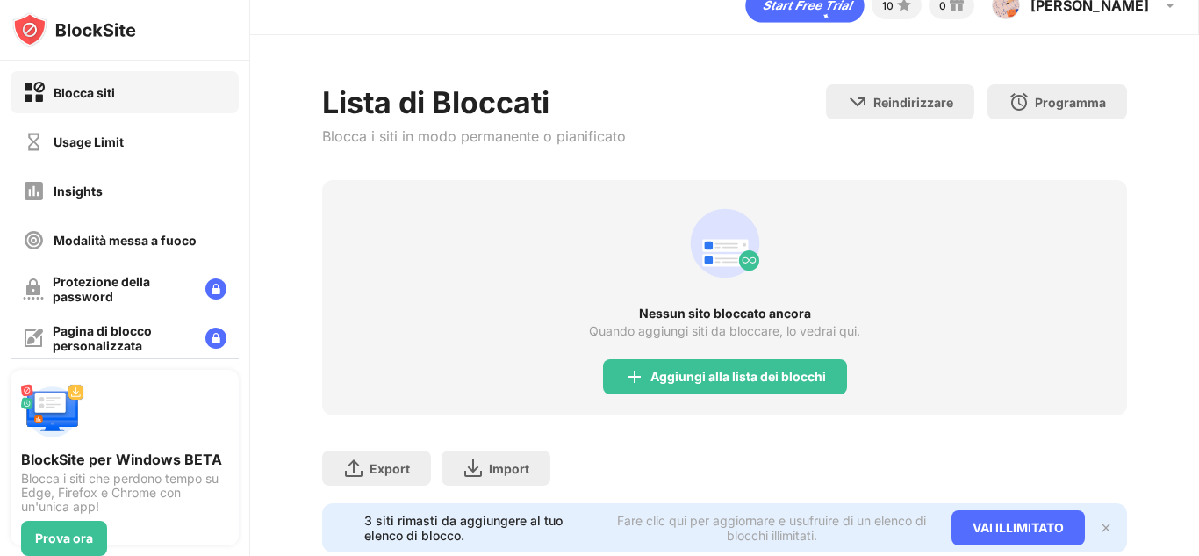
scroll to position [84, 0]
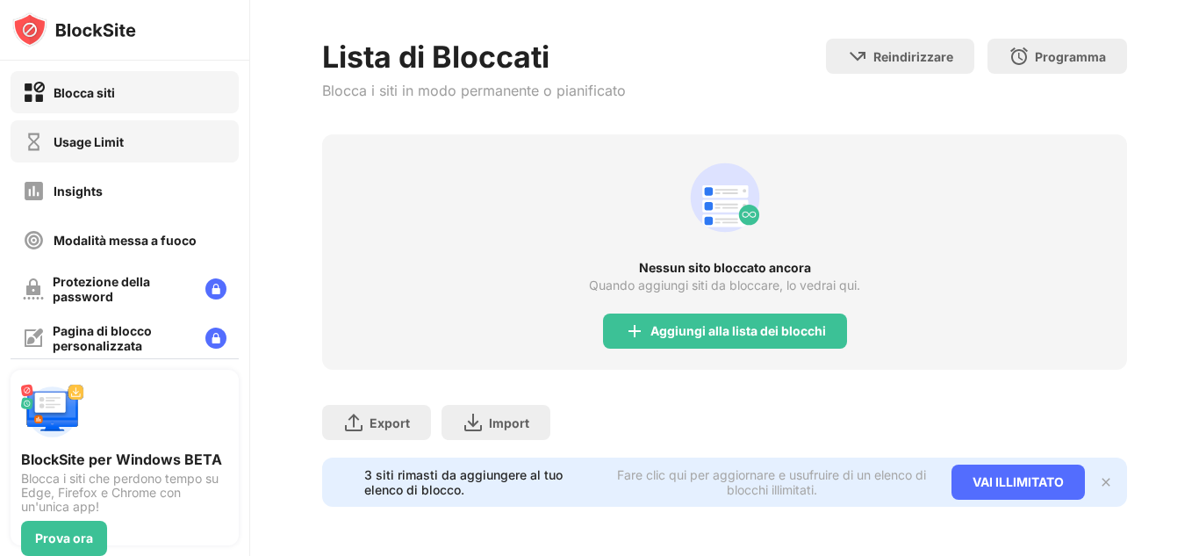
click at [127, 146] on div "Usage Limit" at bounding box center [125, 141] width 228 height 42
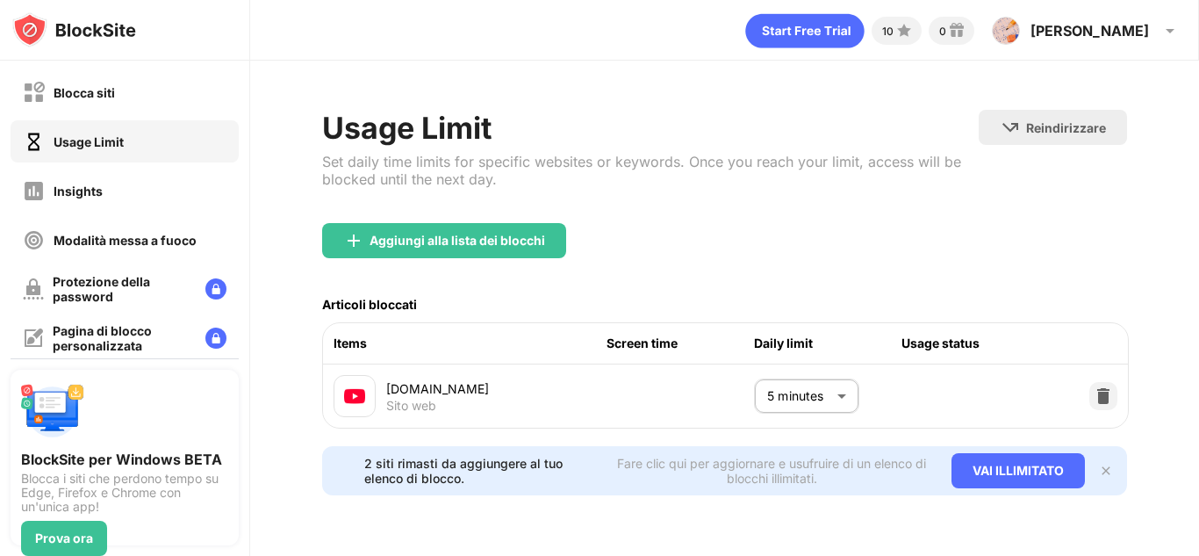
scroll to position [9, 0]
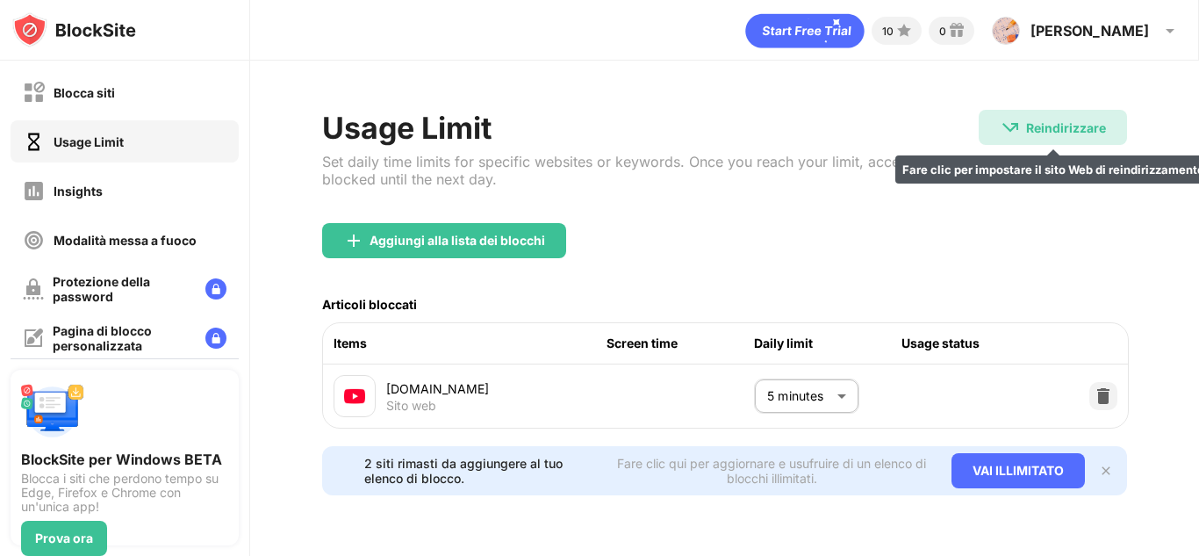
click at [1042, 128] on div "Reindirizzare Fare clic per impostare il sito Web di reindirizzamento" at bounding box center [1053, 127] width 148 height 35
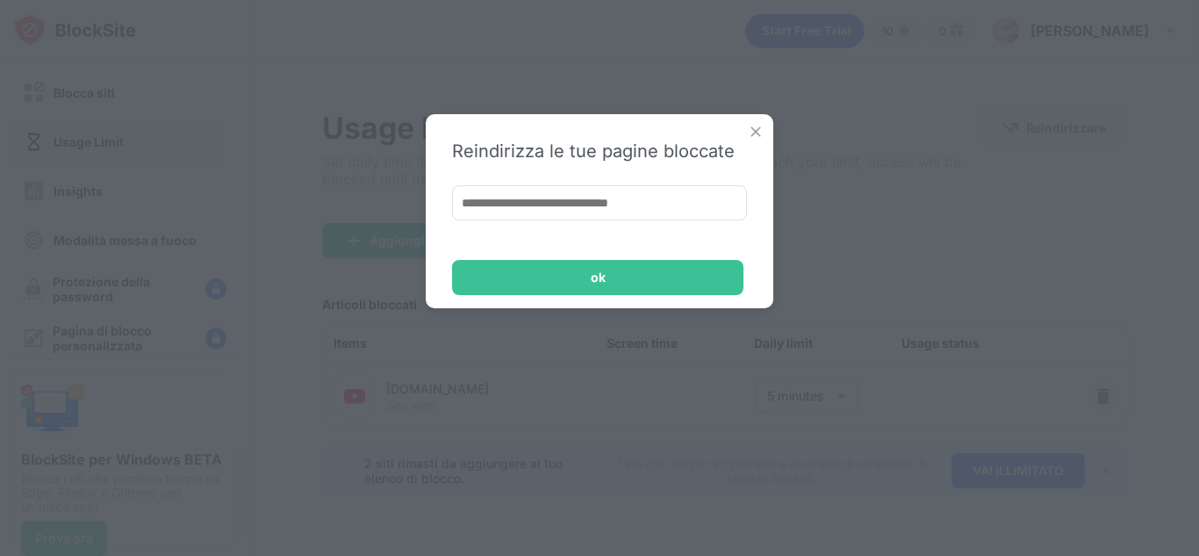
click at [751, 124] on img at bounding box center [756, 132] width 18 height 18
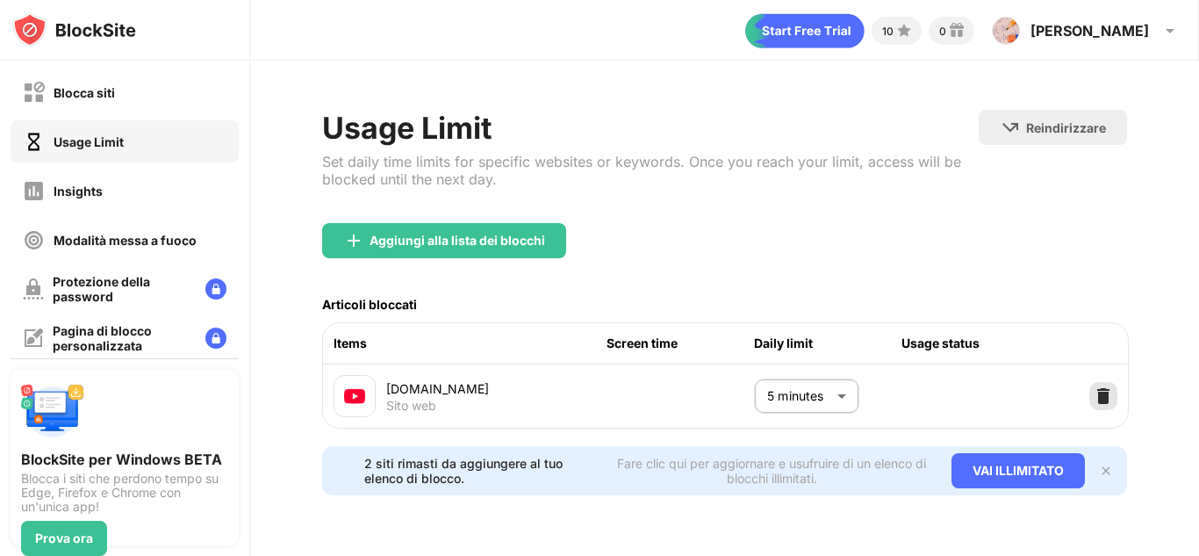
click at [1094, 395] on img at bounding box center [1103, 396] width 18 height 18
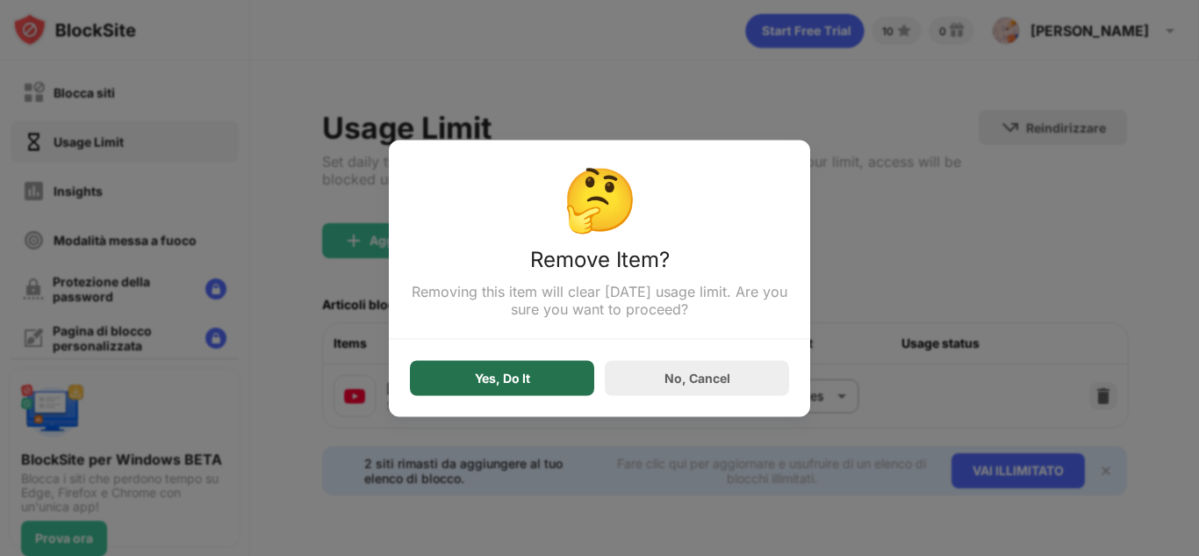
click at [558, 394] on div "Yes, Do It" at bounding box center [502, 377] width 184 height 35
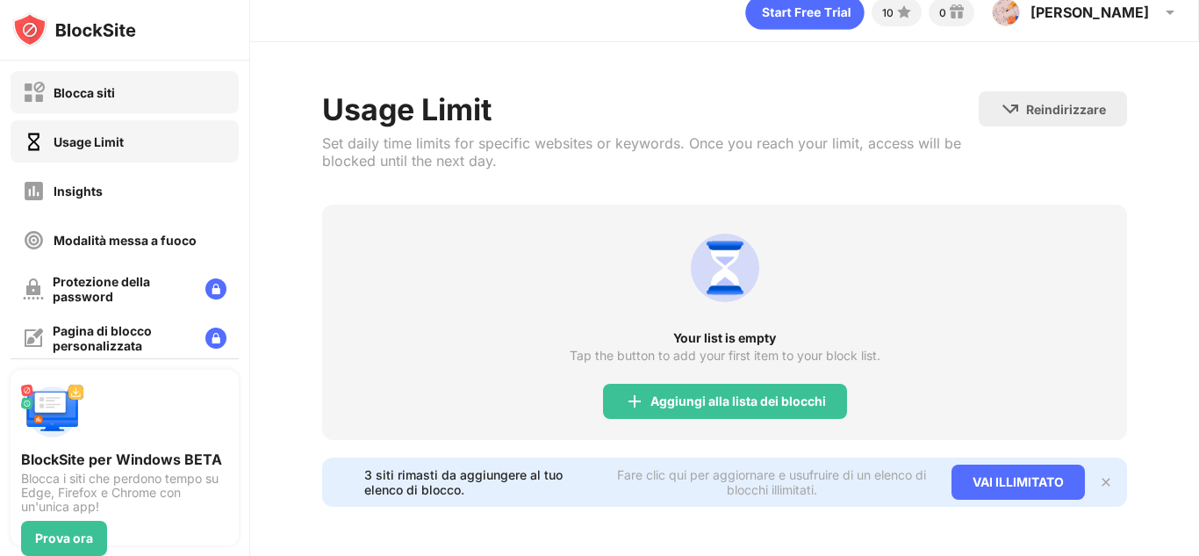
click at [85, 83] on div "Blocca siti" at bounding box center [69, 93] width 92 height 22
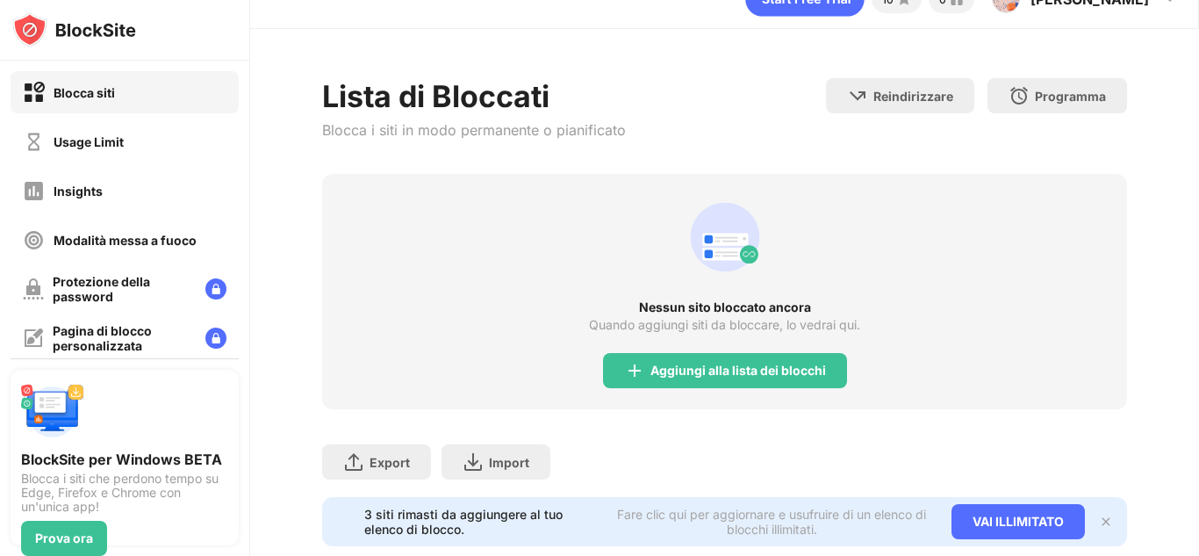
scroll to position [84, 0]
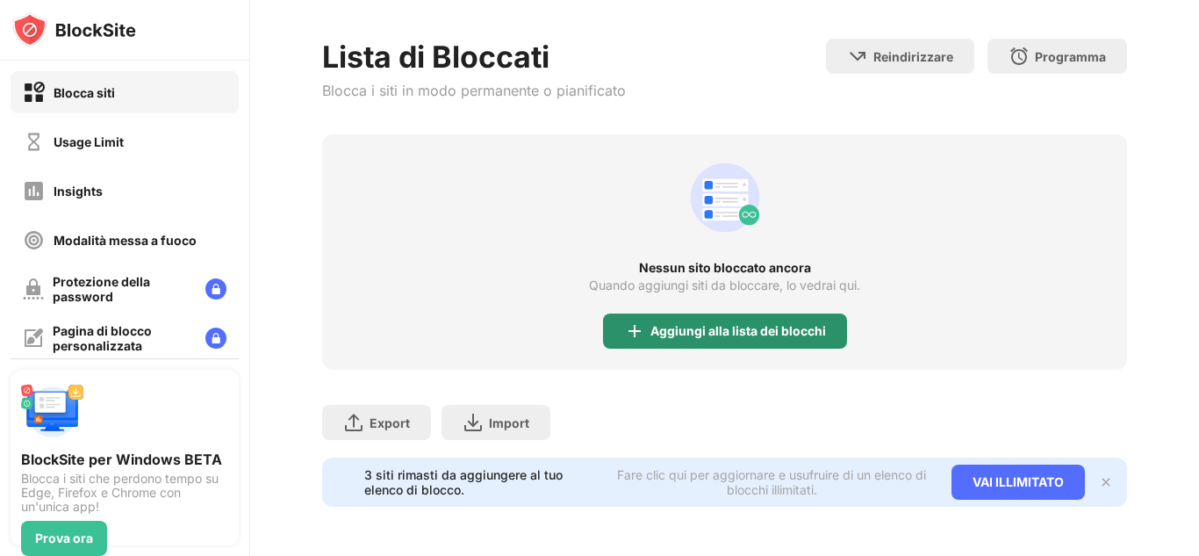
click at [723, 324] on div "Aggiungi alla lista dei blocchi" at bounding box center [738, 331] width 176 height 14
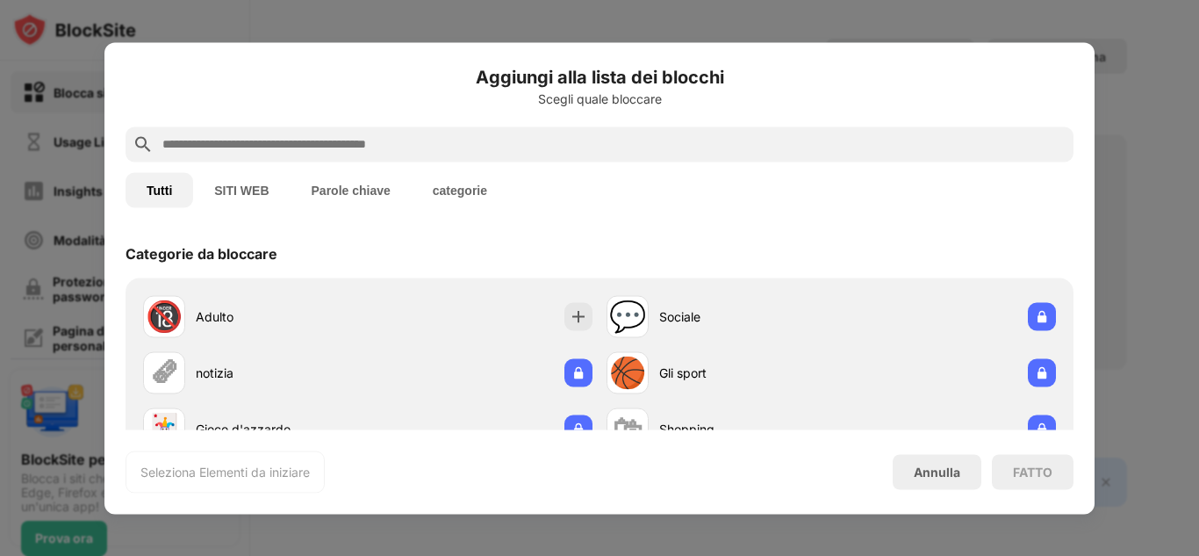
click at [219, 170] on div "Tutti SITI WEB Parole chiave categorie" at bounding box center [599, 189] width 948 height 56
click at [238, 185] on button "SITI WEB" at bounding box center [241, 189] width 97 height 35
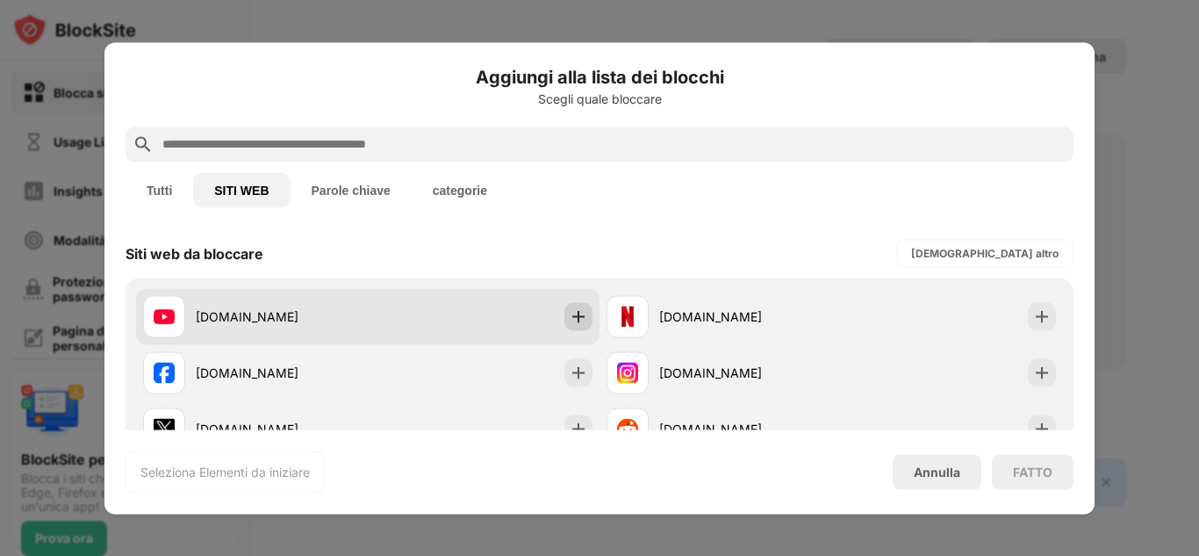
click at [570, 311] on img at bounding box center [579, 316] width 18 height 18
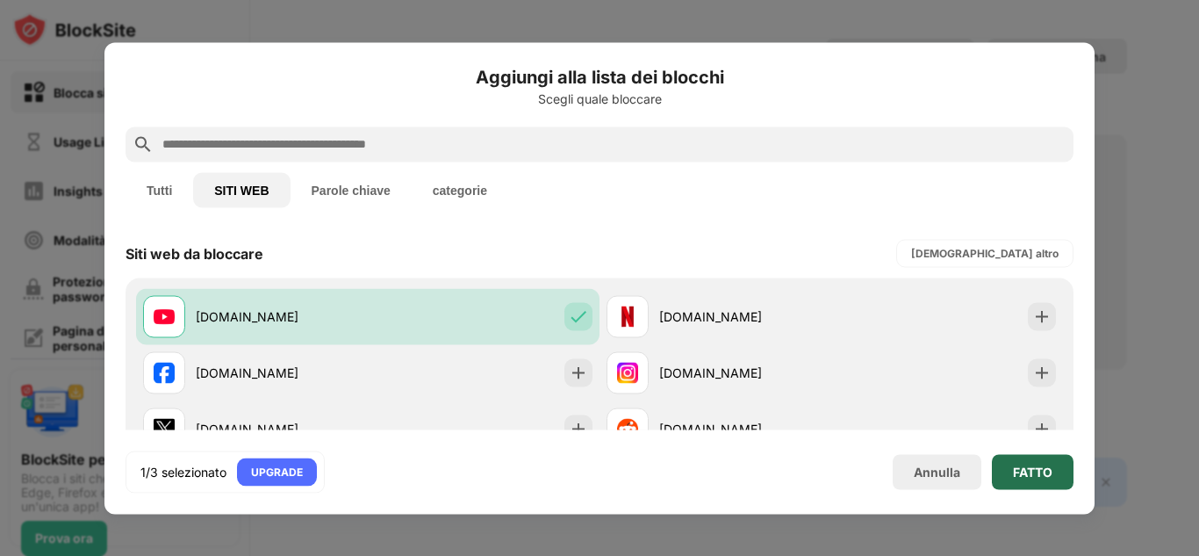
click at [1050, 476] on div "FATTO" at bounding box center [1032, 471] width 39 height 14
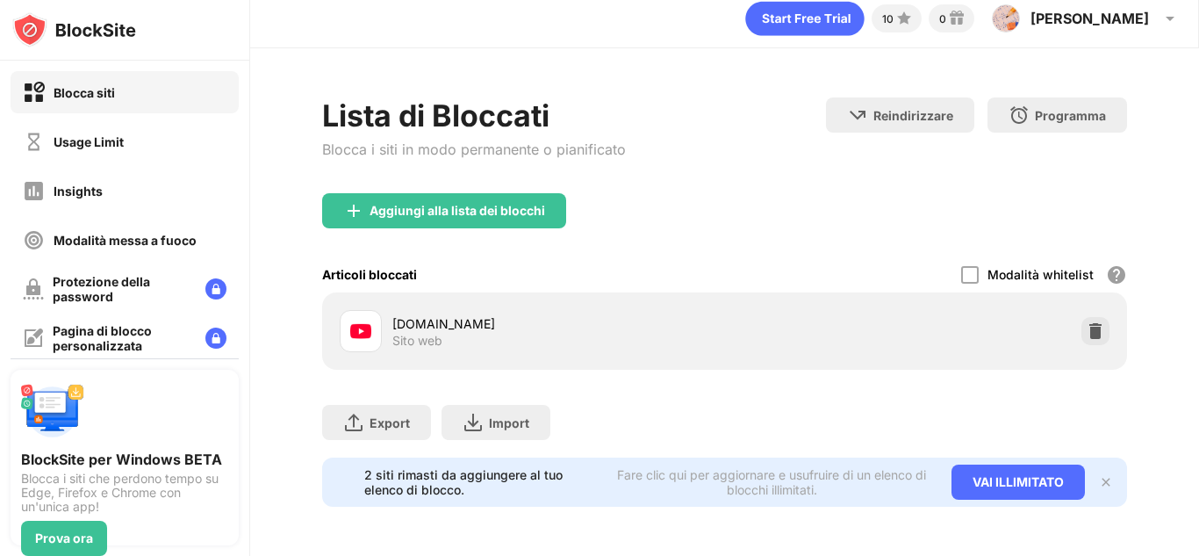
scroll to position [25, 0]
